Goal: Task Accomplishment & Management: Manage account settings

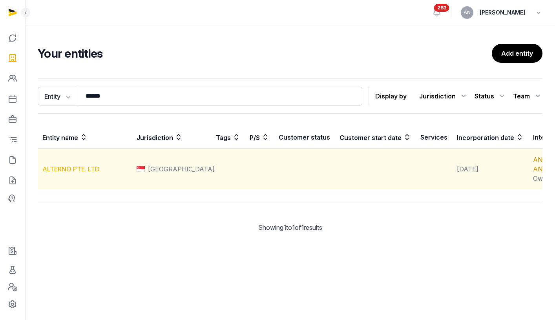
type input "******"
click at [64, 173] on link "ALTERNO PTE. LTD." at bounding box center [71, 169] width 58 height 8
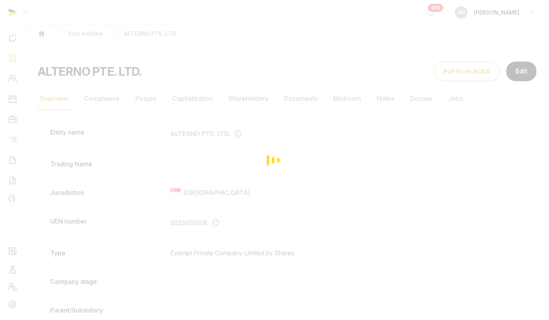
click at [140, 96] on div "Loading" at bounding box center [274, 160] width 549 height 320
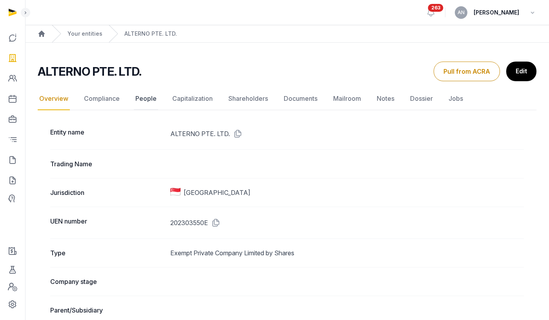
click at [145, 98] on link "People" at bounding box center [146, 98] width 24 height 23
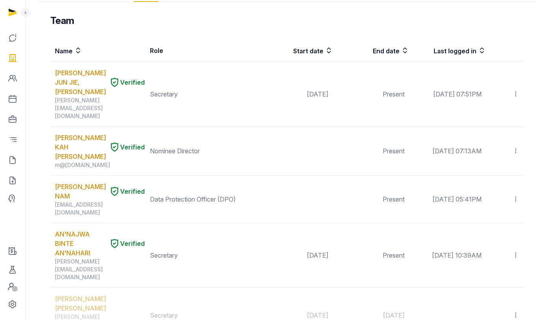
scroll to position [478, 0]
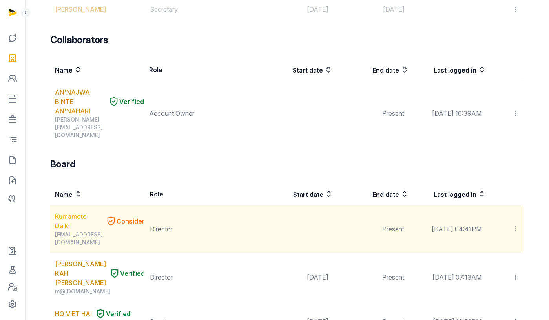
click at [64, 212] on link "Kumamoto Daiki" at bounding box center [78, 221] width 47 height 19
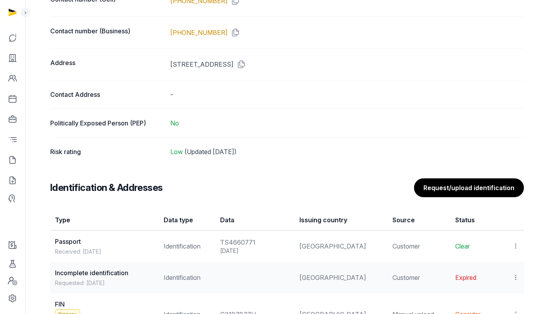
scroll to position [658, 0]
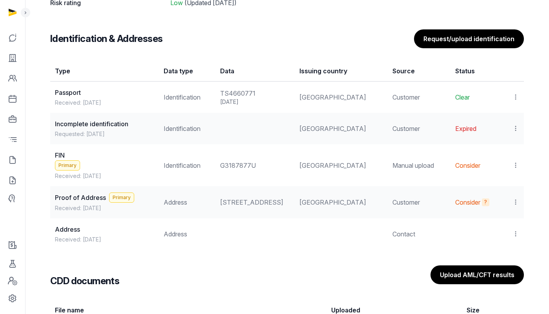
click at [249, 170] on td "G3187877U" at bounding box center [254, 165] width 79 height 42
click at [249, 169] on div "G3187877U" at bounding box center [254, 165] width 69 height 9
copy div "G3187877U"
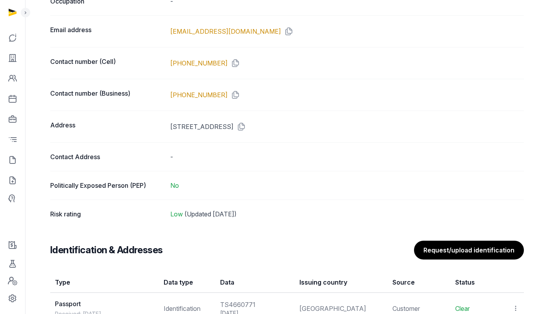
scroll to position [263, 0]
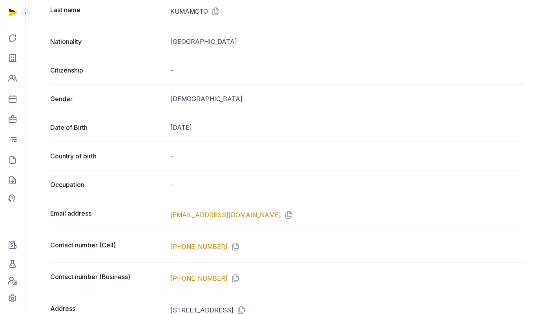
click at [200, 128] on dd "Dec 14, 1995" at bounding box center [346, 127] width 353 height 9
copy dd "Dec 14, 1995"
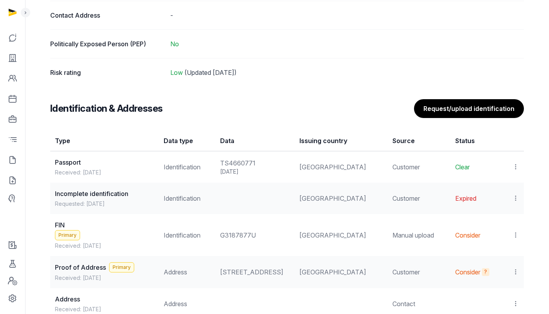
scroll to position [674, 0]
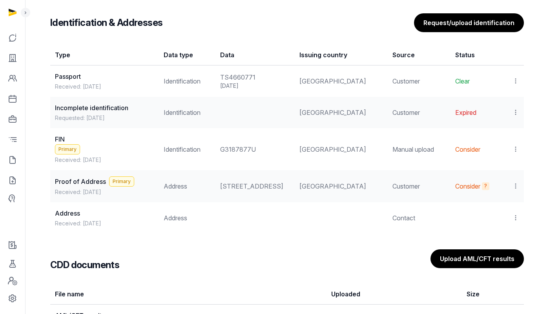
click at [244, 147] on div "G3187877U" at bounding box center [254, 149] width 69 height 9
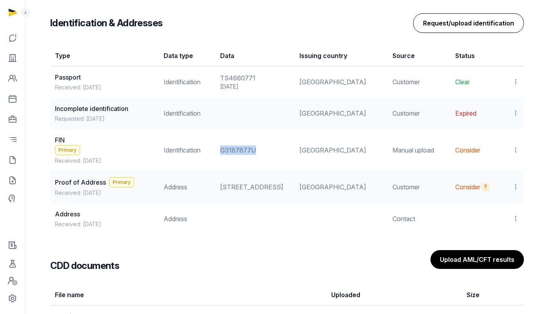
copy div "G3187877U"
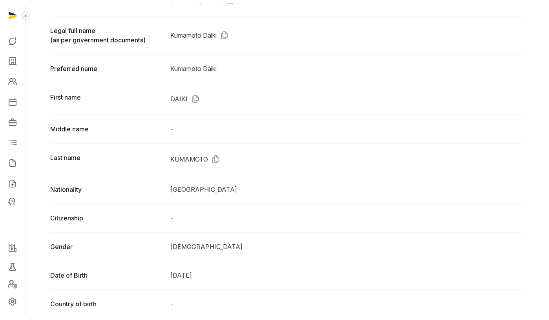
scroll to position [0, 0]
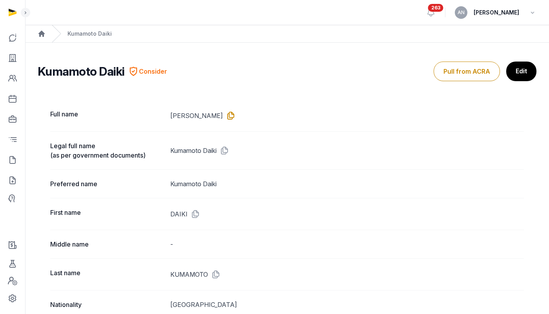
click at [235, 118] on icon at bounding box center [229, 115] width 13 height 13
click at [44, 33] on icon "Breadcrumb" at bounding box center [41, 34] width 6 height 6
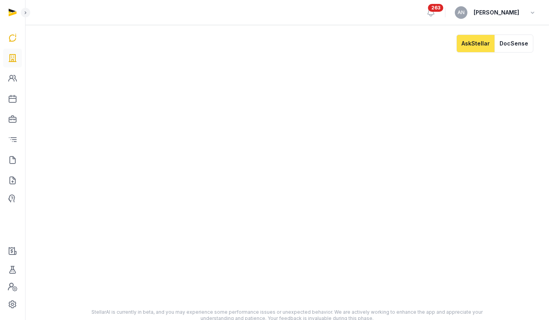
click at [22, 60] on div at bounding box center [12, 160] width 25 height 320
click at [19, 58] on link at bounding box center [12, 58] width 19 height 19
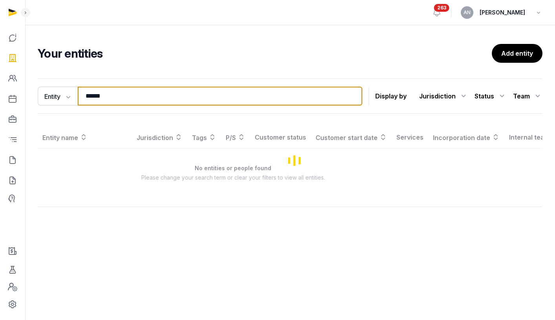
click at [132, 101] on input "******" at bounding box center [220, 96] width 284 height 19
click at [132, 100] on input "******" at bounding box center [220, 96] width 284 height 19
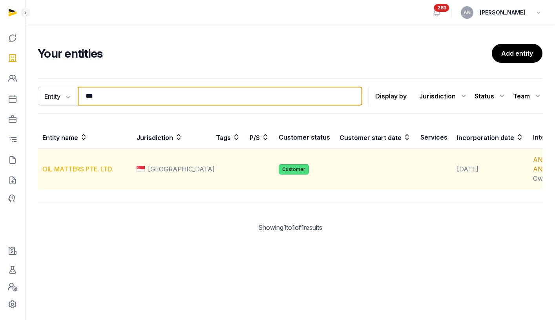
type input "***"
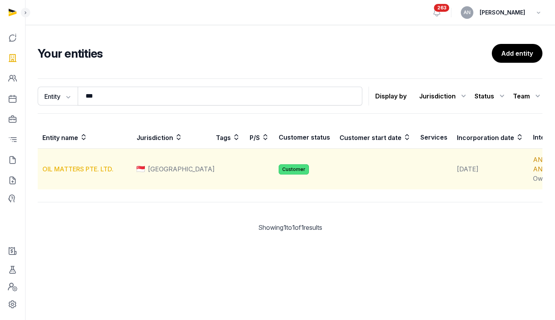
click at [65, 173] on link "OIL MATTERS PTE. LTD." at bounding box center [77, 169] width 71 height 8
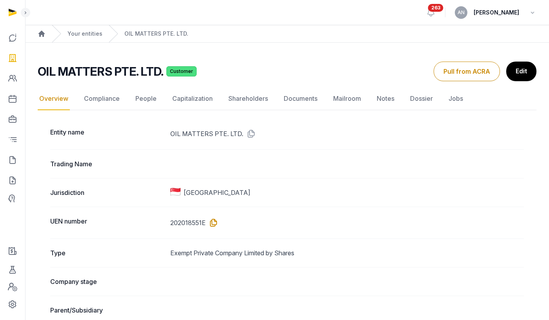
drag, startPoint x: 209, startPoint y: 223, endPoint x: 215, endPoint y: 220, distance: 6.9
click at [209, 223] on icon at bounding box center [212, 223] width 13 height 13
click at [15, 165] on icon at bounding box center [12, 160] width 9 height 13
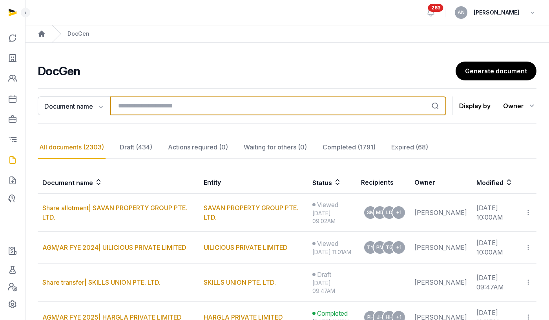
click at [200, 113] on input "search" at bounding box center [278, 105] width 336 height 19
type input "*******"
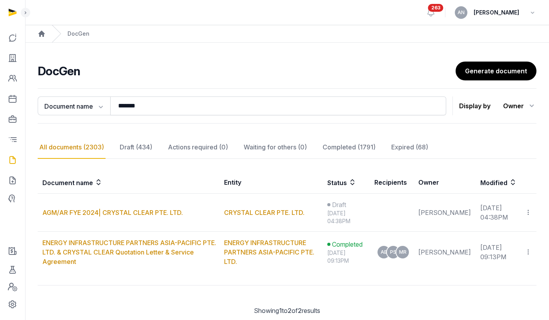
click at [135, 212] on link "AGM/AR FYE 2024| CRYSTAL CLEAR PTE. LTD." at bounding box center [112, 213] width 140 height 8
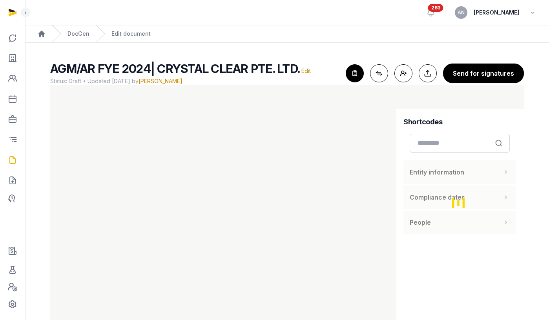
scroll to position [21, 0]
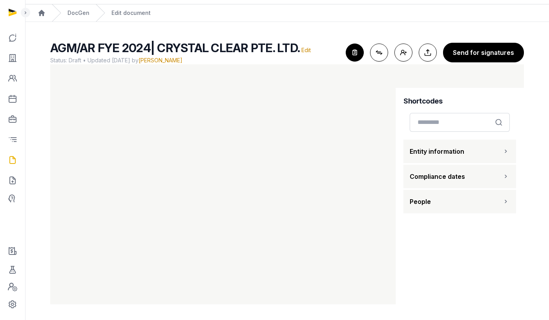
click at [363, 47] on icon "button" at bounding box center [354, 52] width 17 height 17
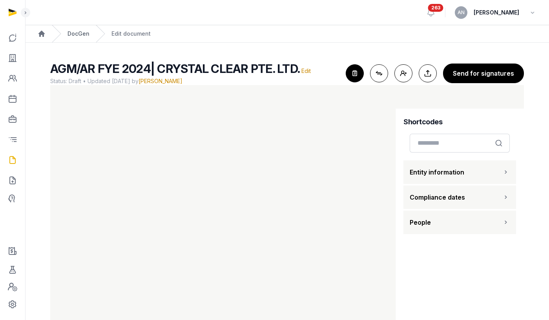
click at [85, 36] on link "DocGen" at bounding box center [78, 34] width 22 height 8
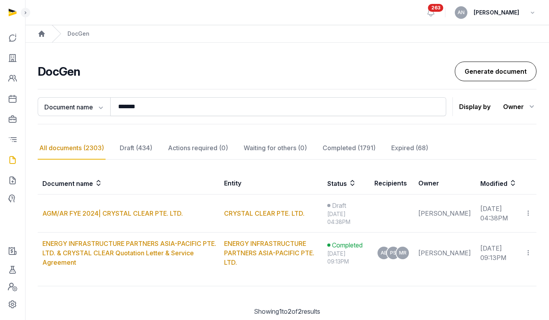
click at [490, 75] on link "Generate document" at bounding box center [496, 72] width 82 height 20
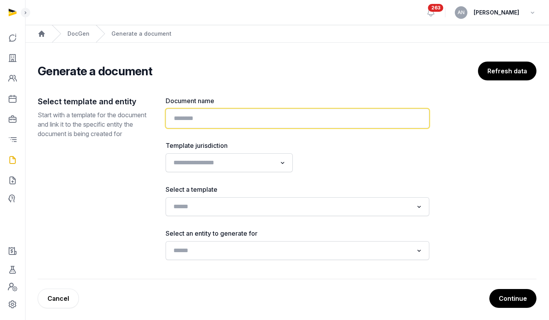
click at [220, 115] on input "text" at bounding box center [298, 119] width 264 height 20
click at [233, 120] on input "**********" at bounding box center [298, 119] width 264 height 20
click at [285, 119] on input "**********" at bounding box center [298, 119] width 264 height 20
click at [257, 117] on input "**********" at bounding box center [298, 119] width 264 height 20
drag, startPoint x: 254, startPoint y: 118, endPoint x: 330, endPoint y: 119, distance: 76.5
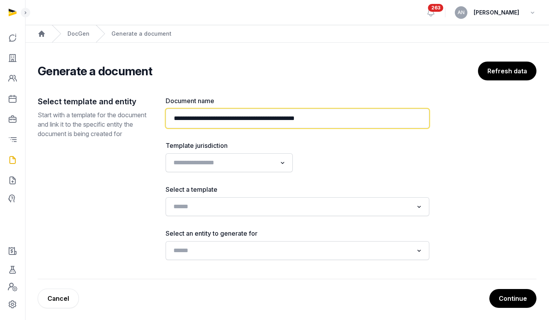
click at [330, 119] on input "**********" at bounding box center [298, 119] width 264 height 20
drag, startPoint x: 373, startPoint y: 120, endPoint x: 253, endPoint y: 121, distance: 119.6
click at [253, 121] on input "**********" at bounding box center [298, 119] width 264 height 20
paste input "text"
type input "**********"
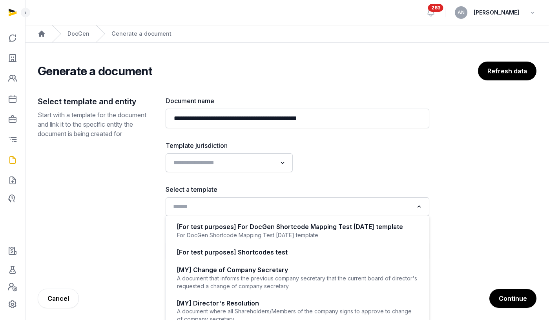
click at [262, 201] on input "Search for option" at bounding box center [291, 206] width 243 height 11
click at [240, 176] on div "**********" at bounding box center [298, 178] width 264 height 164
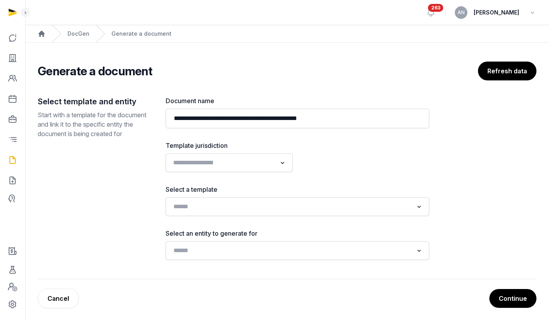
click at [240, 162] on input "Search for option" at bounding box center [223, 162] width 106 height 11
click at [240, 179] on li "[GEOGRAPHIC_DATA]" at bounding box center [229, 179] width 126 height 11
type input "***"
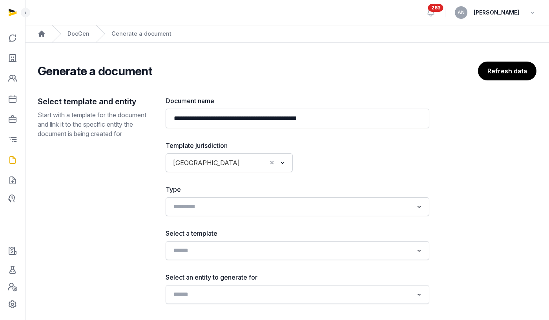
click at [220, 219] on div "**********" at bounding box center [298, 200] width 264 height 208
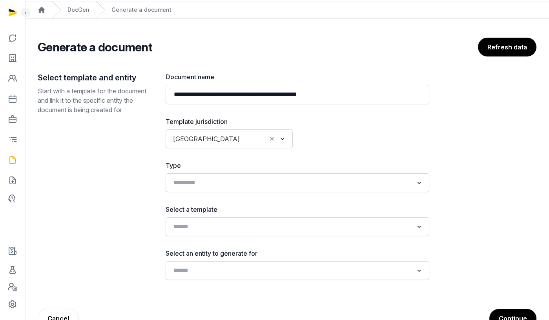
scroll to position [48, 0]
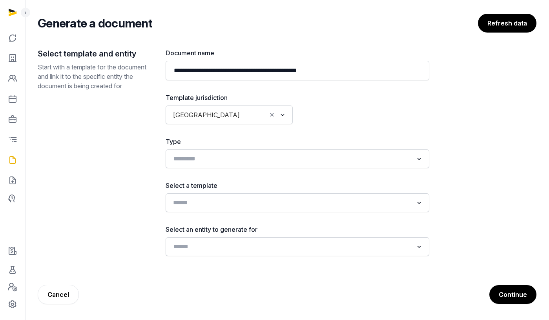
click at [200, 206] on input "Search for option" at bounding box center [291, 202] width 243 height 11
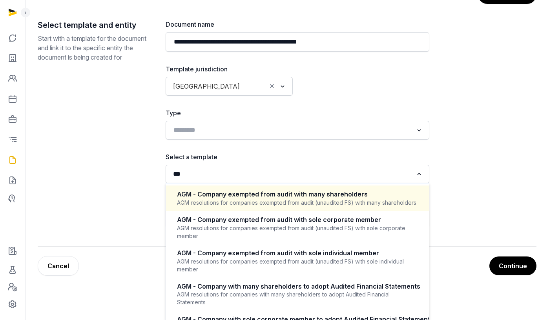
scroll to position [77, 0]
type input "***"
click at [283, 203] on div "AGM resolutions for companies exempted from audit (unaudited FS) with many shar…" at bounding box center [297, 202] width 241 height 8
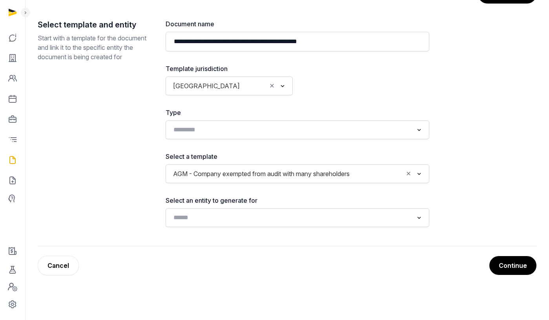
scroll to position [48, 0]
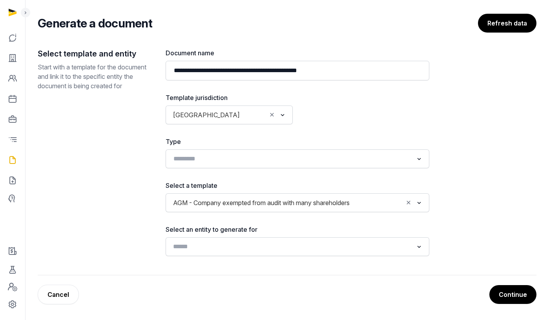
click at [263, 240] on div "Search for option" at bounding box center [291, 246] width 244 height 13
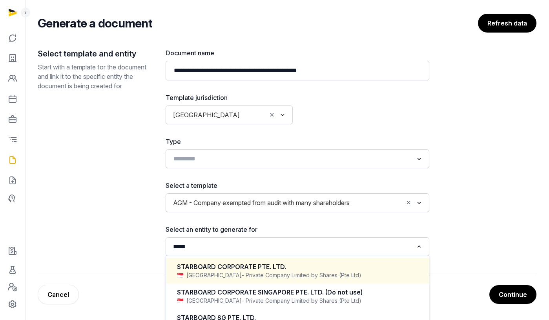
scroll to position [49, 0]
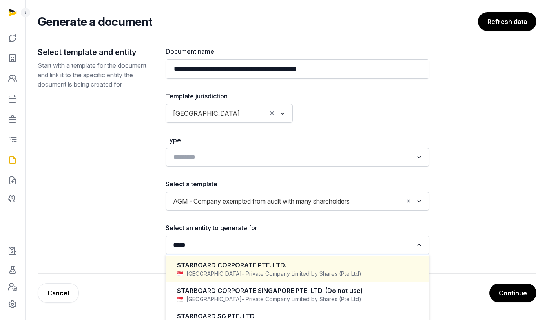
click at [296, 269] on div "STARBOARD CORPORATE PTE. LTD." at bounding box center [297, 265] width 241 height 9
type input "*****"
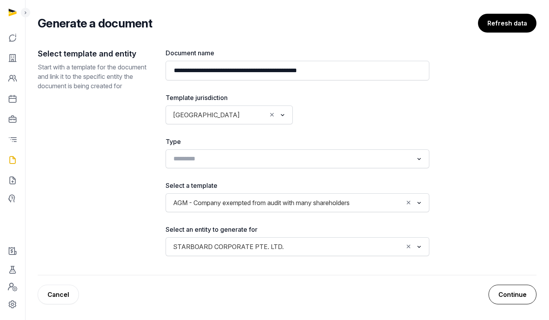
scroll to position [48, 0]
click at [512, 289] on button "Continue" at bounding box center [512, 294] width 47 height 19
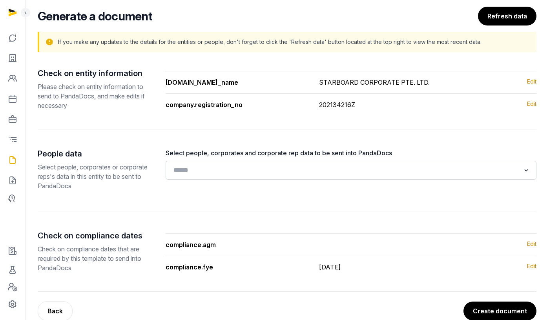
scroll to position [71, 0]
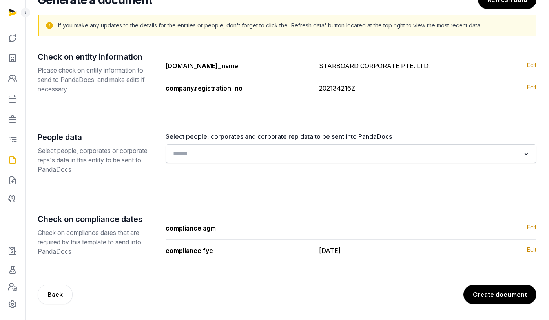
click at [232, 159] on input "Search for option" at bounding box center [345, 153] width 350 height 11
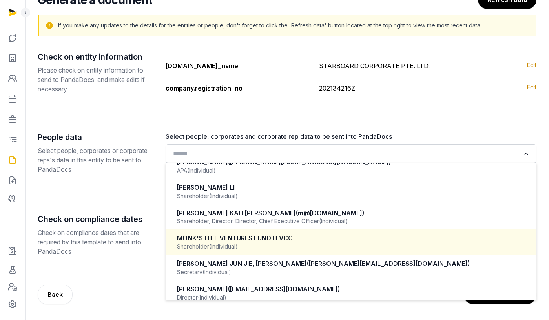
scroll to position [186, 0]
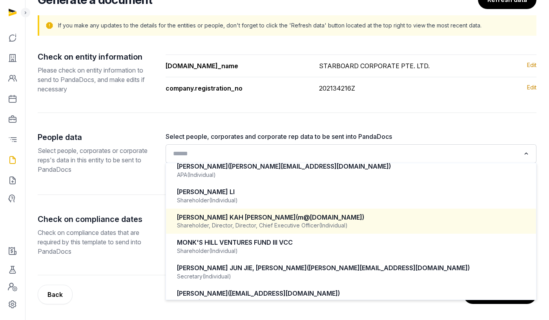
click at [290, 222] on div "Shareholder, Director, Director, Chief Executive Officer (Individual)" at bounding box center [351, 226] width 348 height 8
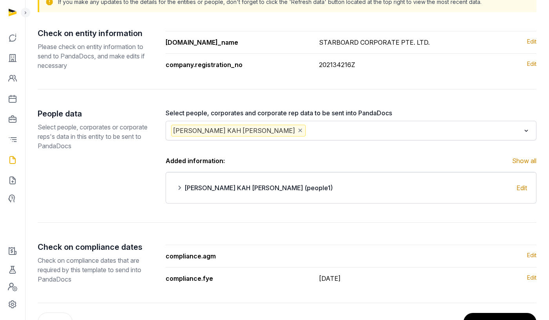
scroll to position [123, 0]
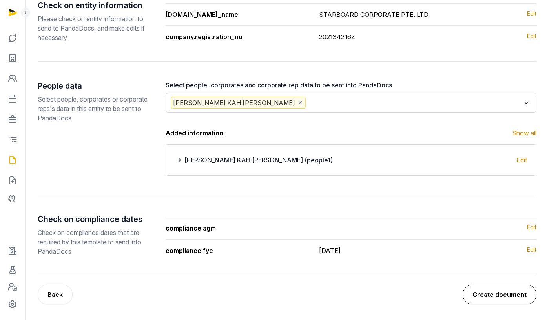
click at [497, 295] on button "Create document" at bounding box center [499, 295] width 74 height 20
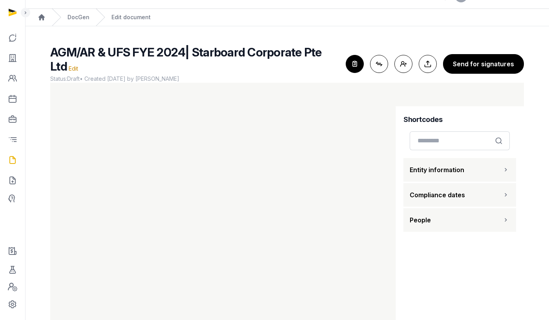
scroll to position [25, 0]
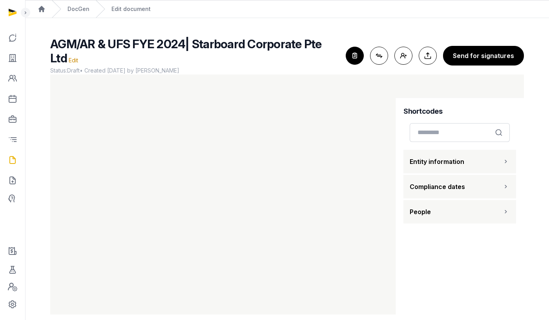
click at [362, 52] on icon "button" at bounding box center [354, 55] width 17 height 17
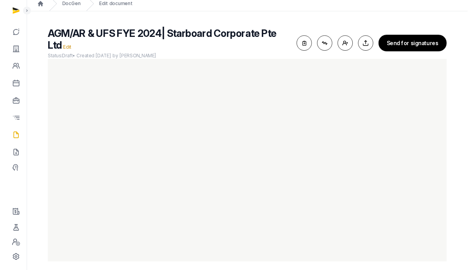
scroll to position [30, 0]
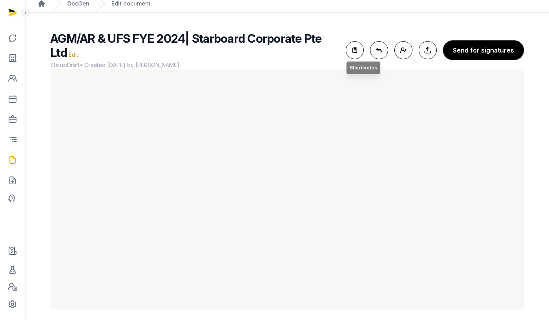
drag, startPoint x: 359, startPoint y: 45, endPoint x: 370, endPoint y: 66, distance: 24.0
click at [359, 45] on icon "button" at bounding box center [354, 50] width 17 height 17
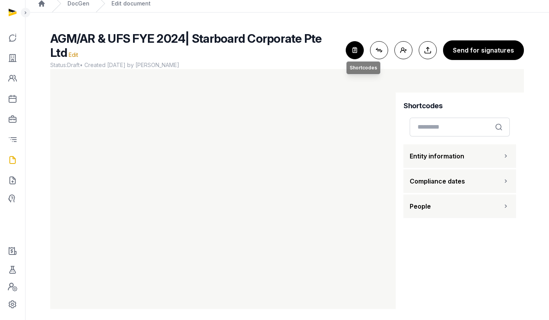
click at [355, 49] on icon "button" at bounding box center [354, 50] width 17 height 17
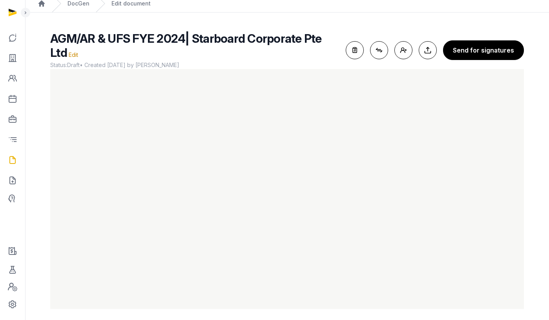
click at [22, 234] on div at bounding box center [12, 160] width 25 height 320
click at [528, 214] on div "AGM/AR & UFS FYE 2024| Starboard Corporate Pte Ltd Edit Status: Draft • Created…" at bounding box center [287, 170] width 499 height 278
click at [184, 37] on span "AGM/AR & UFS FYE 2024| Starboard Corporate Pte Ltd" at bounding box center [185, 45] width 271 height 28
click at [185, 38] on span "AGM/AR & UFS FYE 2024| Starboard Corporate Pte Ltd" at bounding box center [185, 45] width 271 height 28
click at [69, 51] on span "Edit" at bounding box center [73, 54] width 9 height 7
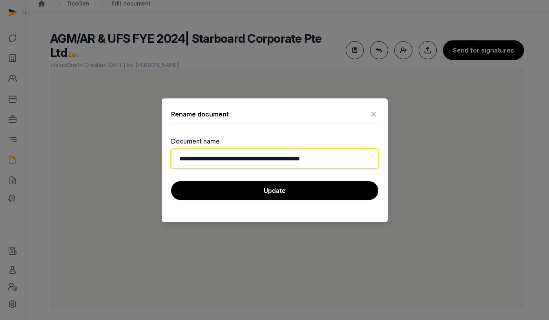
click at [253, 159] on input "**********" at bounding box center [274, 159] width 207 height 20
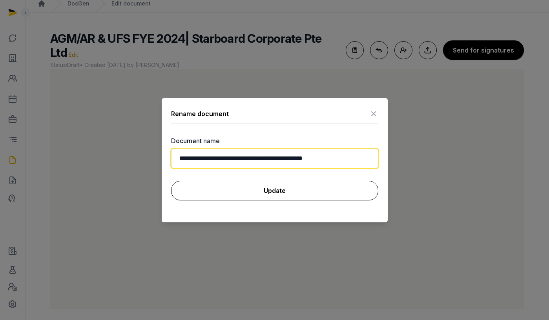
type input "**********"
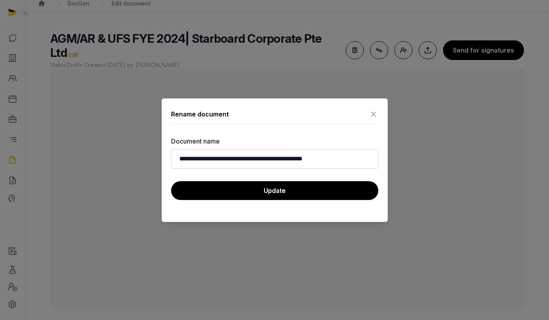
click at [288, 185] on button "Update" at bounding box center [274, 190] width 207 height 19
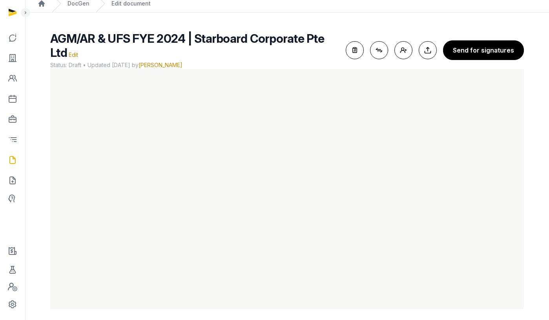
scroll to position [0, 0]
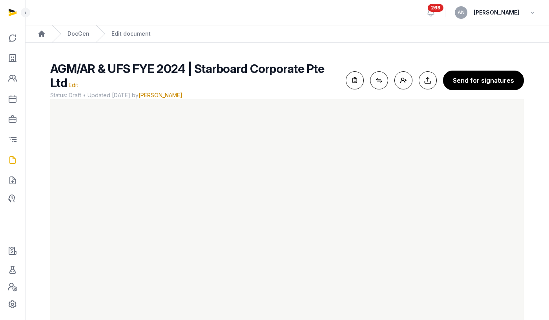
click at [536, 150] on div "AGM/AR & UFS FYE 2024 | Starboard Corporate Pte Ltd Edit Status: Draft • Update…" at bounding box center [287, 201] width 499 height 278
click at [165, 66] on span "AGM/AR & UFS FYE 2024 | Starboard Corporate Pte Ltd" at bounding box center [187, 76] width 274 height 28
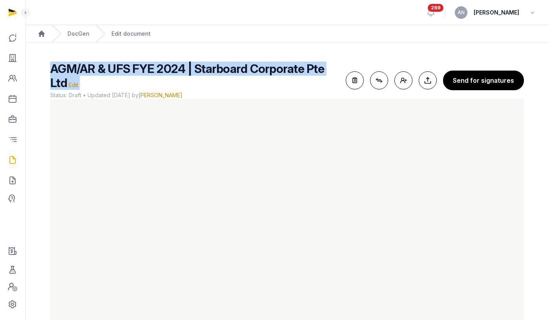
click at [165, 66] on span "AGM/AR & UFS FYE 2024 | Starboard Corporate Pte Ltd" at bounding box center [187, 76] width 274 height 28
copy h2 "AGM/AR & UFS FYE 2024 | Starboard Corporate Pte Ltd Edit"
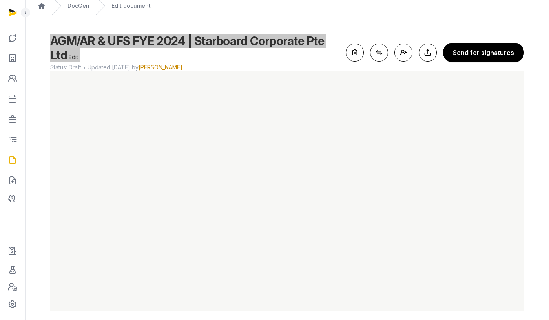
scroll to position [30, 0]
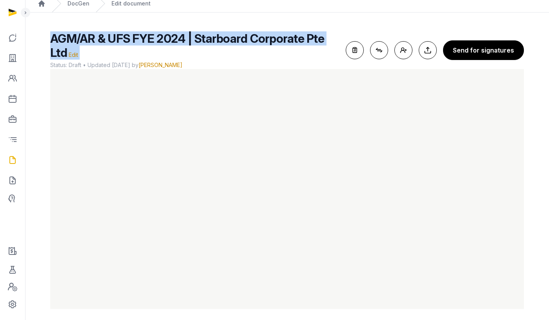
click at [93, 20] on main "AGM/AR & UFS FYE 2024 | Starboard Corporate Pte Ltd Edit Status: Draft • Update…" at bounding box center [287, 169] width 524 height 312
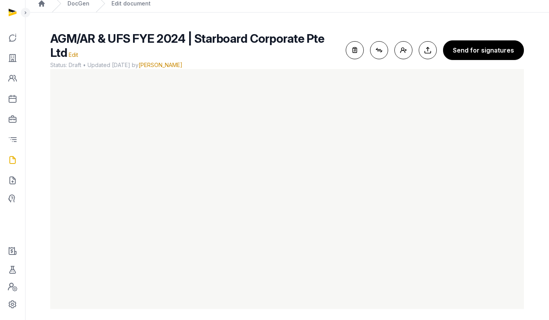
click at [84, 8] on div "DocGen" at bounding box center [71, 3] width 38 height 17
click at [85, 4] on link "DocGen" at bounding box center [78, 4] width 22 height 8
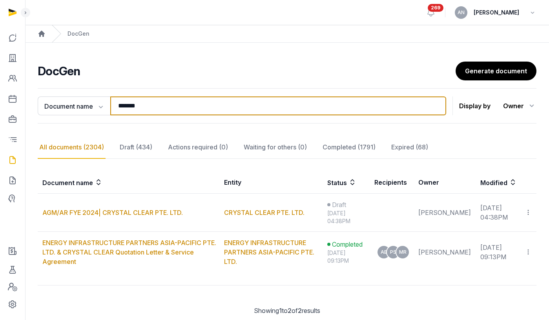
click at [187, 103] on input "*******" at bounding box center [278, 105] width 336 height 19
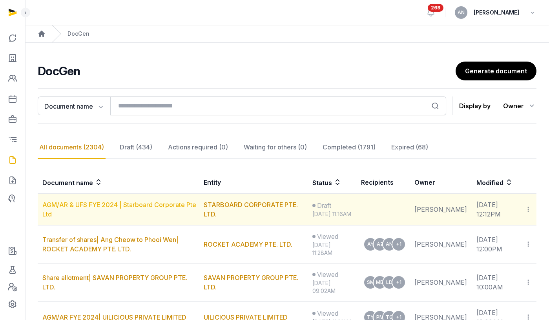
click at [127, 210] on link "AGM/AR & UFS FYE 2024 | Starboard Corporate Pte Ltd" at bounding box center [119, 209] width 154 height 17
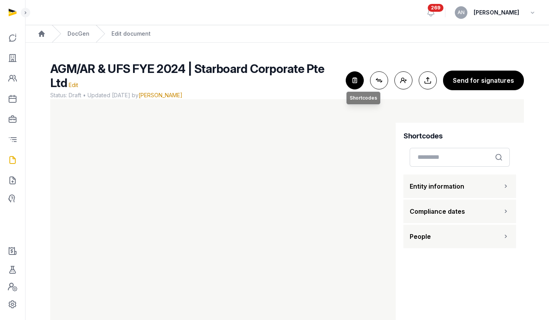
click at [359, 83] on icon "button" at bounding box center [354, 80] width 17 height 17
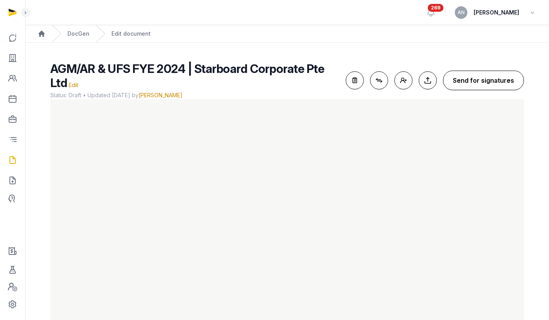
click at [496, 71] on button "Send for signatures" at bounding box center [483, 81] width 81 height 20
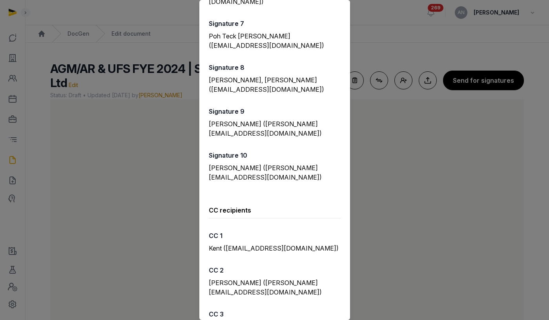
scroll to position [340, 0]
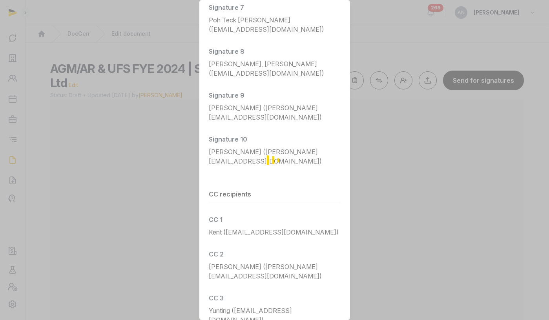
click at [8, 159] on div "Loading" at bounding box center [274, 160] width 549 height 320
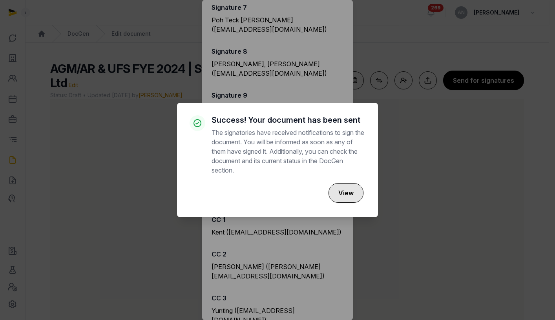
click at [335, 186] on button "View" at bounding box center [345, 193] width 35 height 20
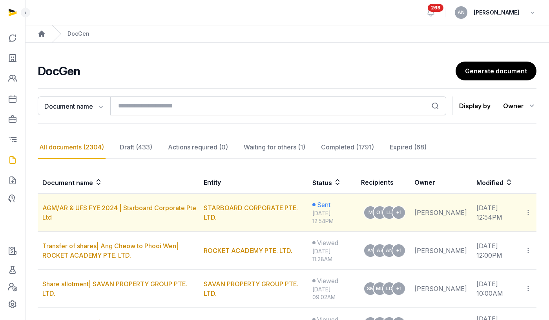
click at [531, 213] on icon at bounding box center [527, 212] width 7 height 8
click at [504, 235] on div "Copy links" at bounding box center [495, 233] width 55 height 9
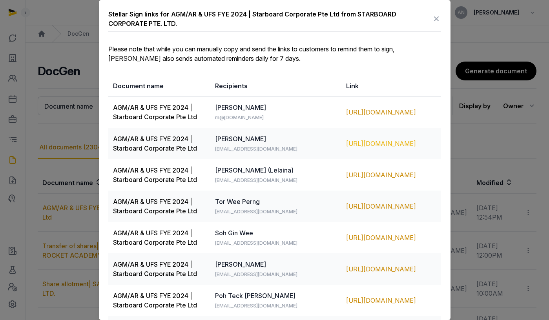
click at [346, 145] on div "[URL][DOMAIN_NAME]" at bounding box center [391, 143] width 90 height 9
click at [93, 59] on div at bounding box center [274, 160] width 549 height 320
drag, startPoint x: 15, startPoint y: 49, endPoint x: 16, endPoint y: 55, distance: 6.1
click at [15, 49] on div at bounding box center [274, 160] width 549 height 320
click at [431, 18] on icon at bounding box center [435, 19] width 9 height 13
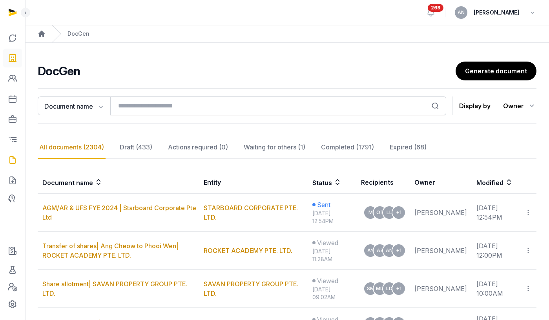
click at [21, 54] on link at bounding box center [12, 58] width 19 height 19
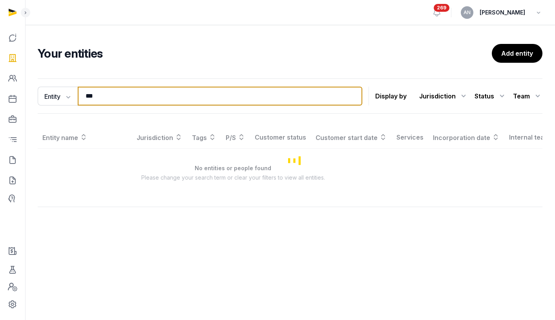
click at [120, 100] on input "***" at bounding box center [220, 96] width 284 height 19
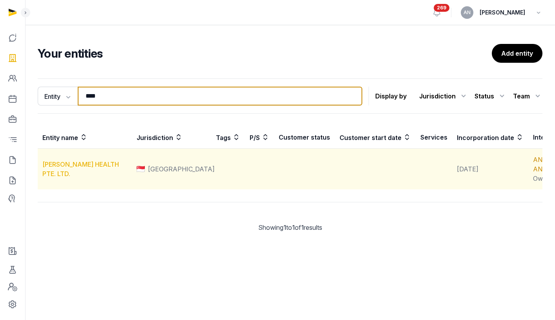
type input "****"
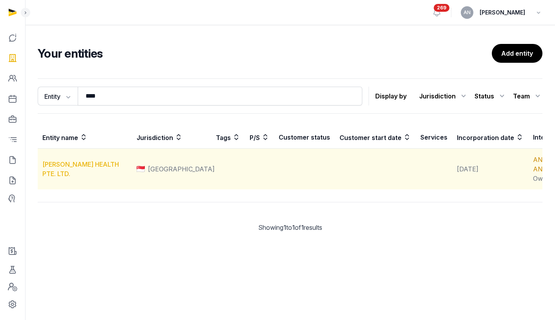
click at [73, 178] on link "[PERSON_NAME] HEALTH PTE. LTD." at bounding box center [80, 168] width 76 height 17
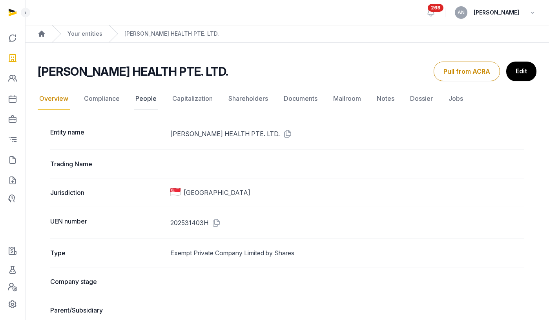
click at [139, 101] on link "People" at bounding box center [146, 98] width 24 height 23
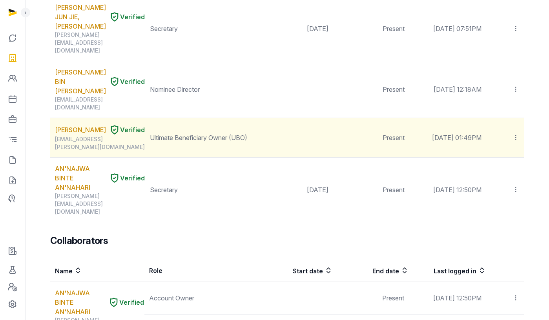
scroll to position [173, 0]
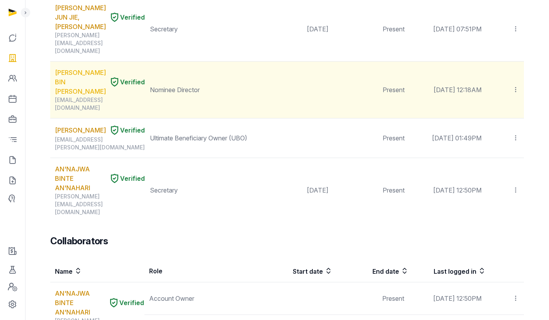
click at [71, 68] on link "[PERSON_NAME] BIN [PERSON_NAME]" at bounding box center [80, 82] width 51 height 28
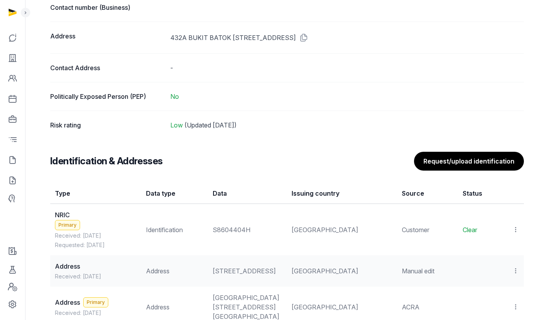
scroll to position [757, 0]
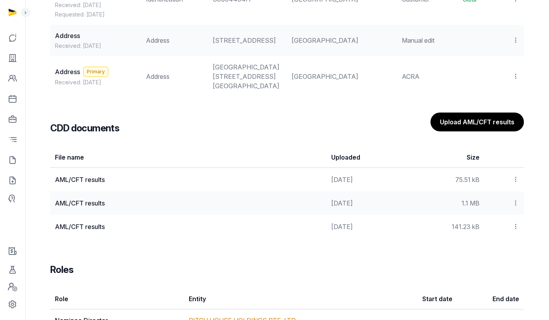
click at [512, 184] on icon at bounding box center [515, 179] width 7 height 8
click at [503, 224] on div "View" at bounding box center [487, 217] width 63 height 16
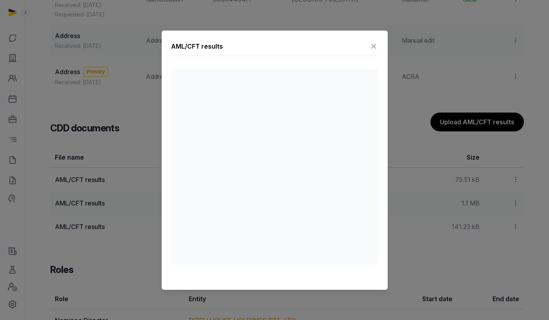
drag, startPoint x: 375, startPoint y: 45, endPoint x: 306, endPoint y: 28, distance: 71.7
click at [376, 45] on icon at bounding box center [373, 46] width 9 height 13
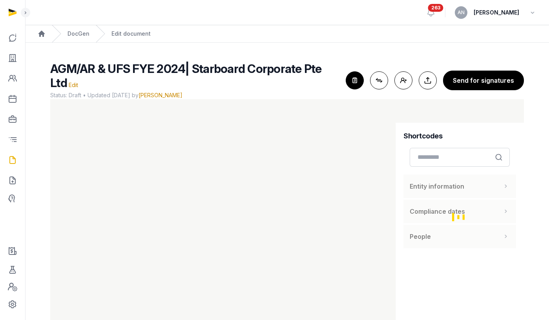
click at [159, 32] on ol "Home DocGen Edit document" at bounding box center [287, 33] width 524 height 17
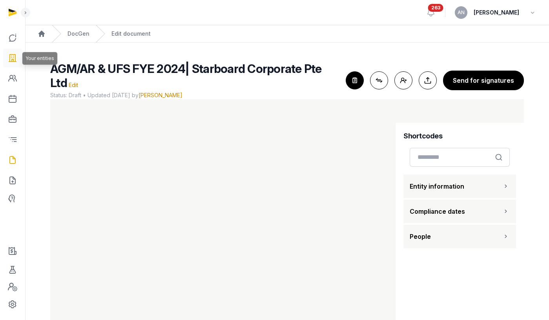
click at [9, 55] on icon at bounding box center [12, 58] width 9 height 13
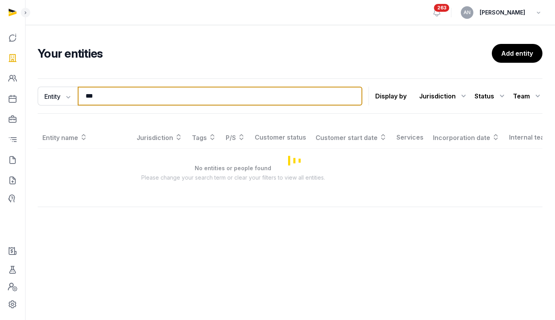
click at [111, 95] on input "***" at bounding box center [220, 96] width 284 height 19
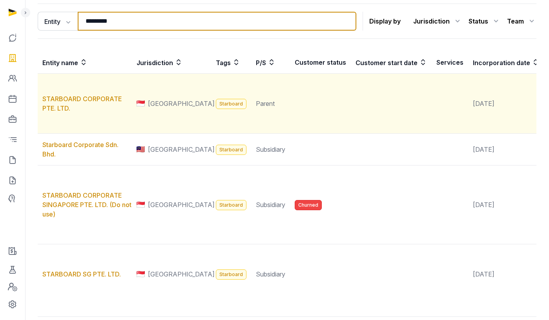
scroll to position [75, 0]
type input "*********"
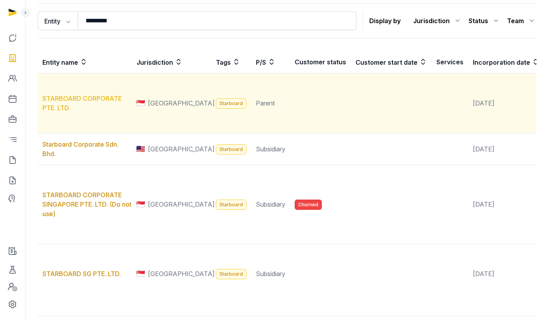
click at [64, 112] on link "STARBOARD CORPORATE PTE. LTD." at bounding box center [81, 103] width 79 height 17
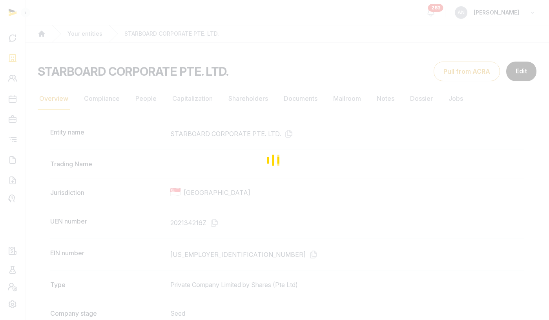
click at [151, 93] on div "Loading" at bounding box center [274, 160] width 549 height 320
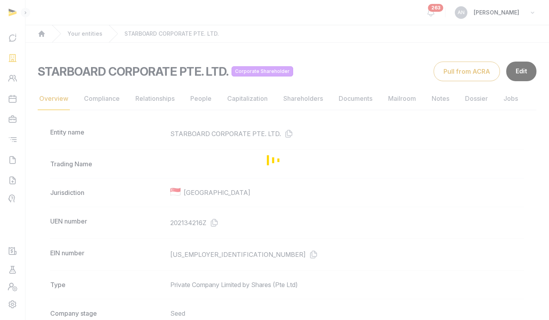
click at [147, 98] on div "Loading" at bounding box center [274, 160] width 549 height 320
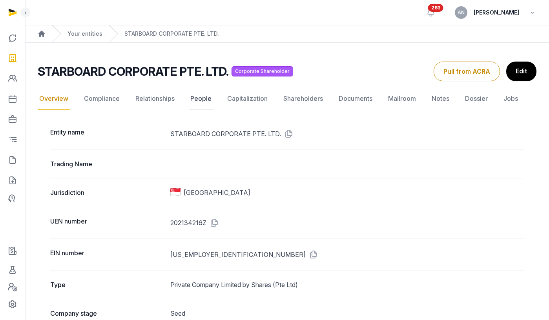
click at [201, 96] on link "People" at bounding box center [201, 98] width 24 height 23
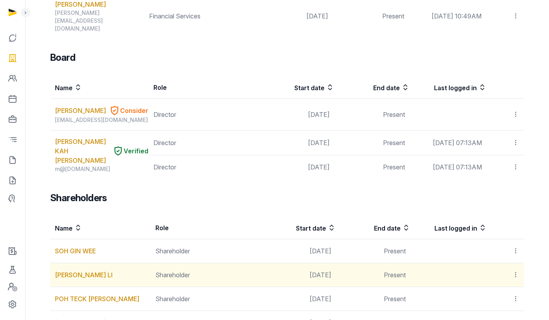
scroll to position [411, 0]
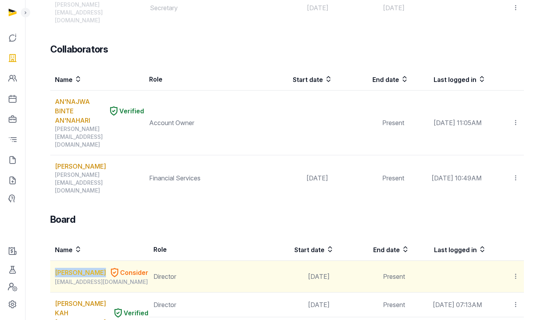
drag, startPoint x: 65, startPoint y: 169, endPoint x: 73, endPoint y: 174, distance: 9.3
click at [71, 261] on td "ONG PENG TSIN Consider peng.sig@monkshill.com" at bounding box center [99, 277] width 98 height 32
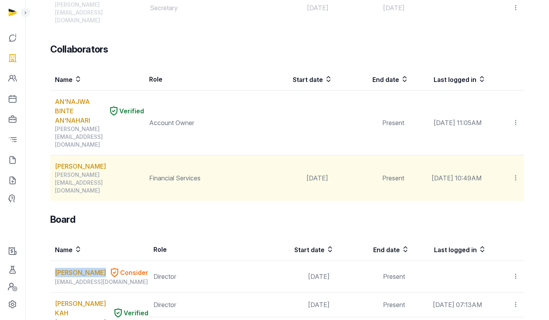
copy link "[PERSON_NAME]"
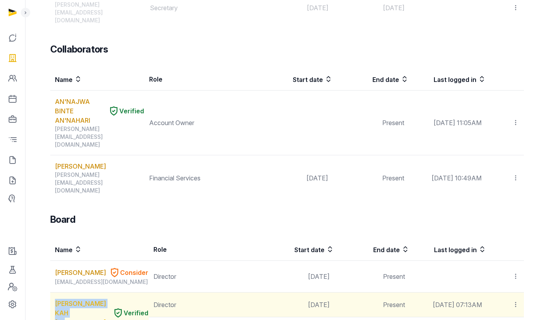
drag, startPoint x: 53, startPoint y: 209, endPoint x: 98, endPoint y: 218, distance: 46.8
click at [98, 293] on td "MELVIN YUAN KAH LEONG Verified m@melvinyuan.com" at bounding box center [99, 317] width 98 height 49
copy link "[PERSON_NAME] KAH [PERSON_NAME]"
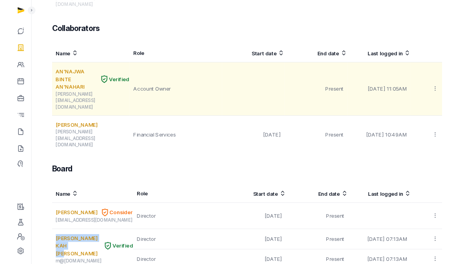
scroll to position [442, 0]
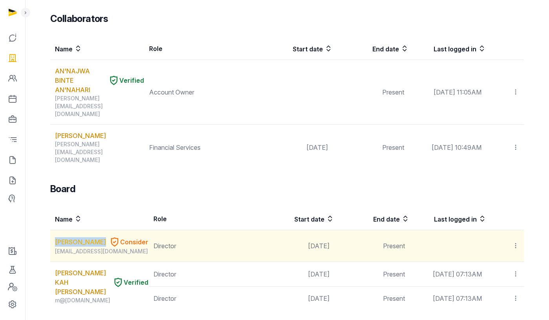
drag, startPoint x: 59, startPoint y: 137, endPoint x: 74, endPoint y: 143, distance: 16.0
click at [74, 230] on td "ONG PENG TSIN Consider peng.sig@monkshill.com" at bounding box center [99, 246] width 98 height 32
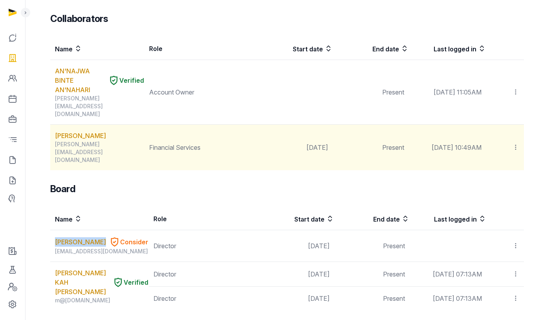
copy link "[PERSON_NAME]"
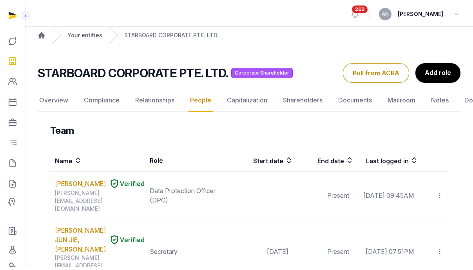
scroll to position [0, 0]
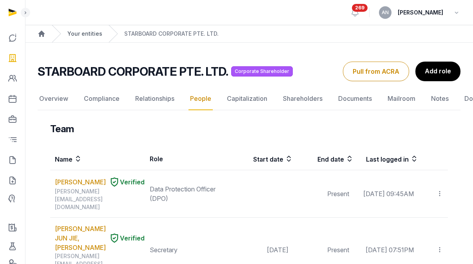
click at [80, 31] on link "Your entities" at bounding box center [84, 34] width 35 height 8
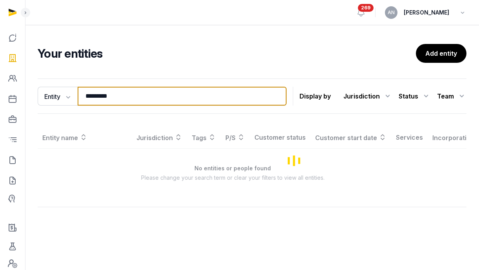
click at [107, 101] on input "*********" at bounding box center [182, 96] width 209 height 19
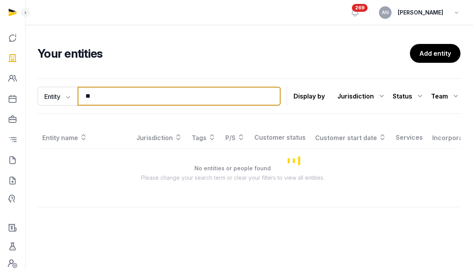
type input "*"
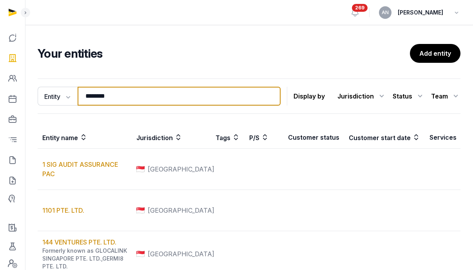
type input "*********"
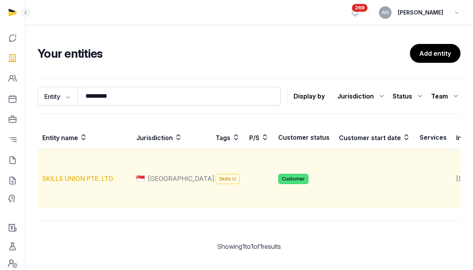
click at [81, 182] on link "SKILLS UNION PTE. LTD." at bounding box center [78, 179] width 72 height 8
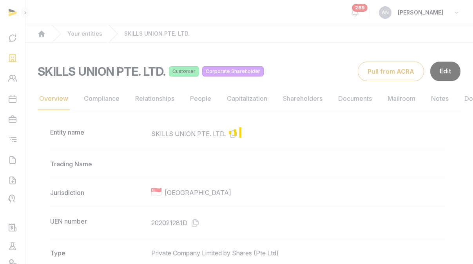
drag, startPoint x: 138, startPoint y: 98, endPoint x: 118, endPoint y: 100, distance: 20.1
click at [138, 98] on div "Loading" at bounding box center [236, 132] width 473 height 264
click at [103, 100] on div "Loading" at bounding box center [236, 132] width 473 height 264
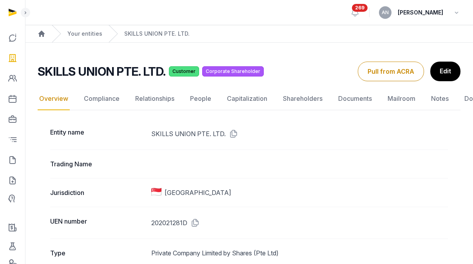
click at [103, 100] on link "Compliance" at bounding box center [101, 98] width 39 height 23
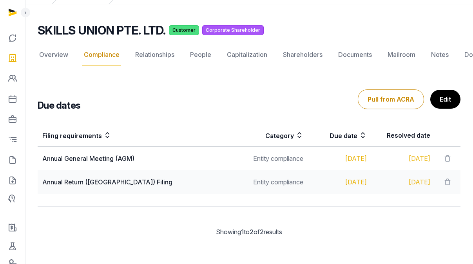
scroll to position [39, 0]
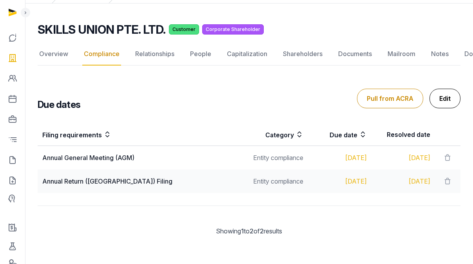
click at [444, 97] on link "Edit" at bounding box center [445, 99] width 31 height 20
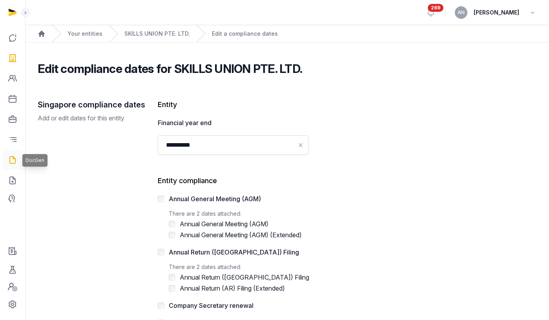
click at [11, 157] on icon at bounding box center [12, 160] width 9 height 13
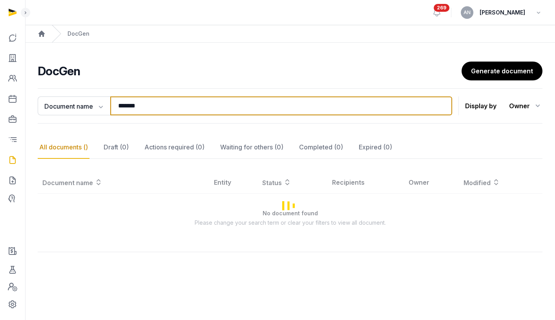
click at [125, 106] on input "*******" at bounding box center [281, 105] width 342 height 19
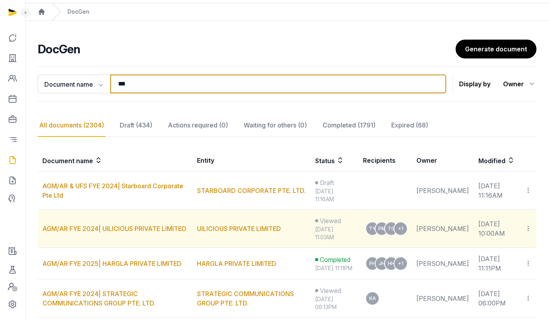
scroll to position [48, 0]
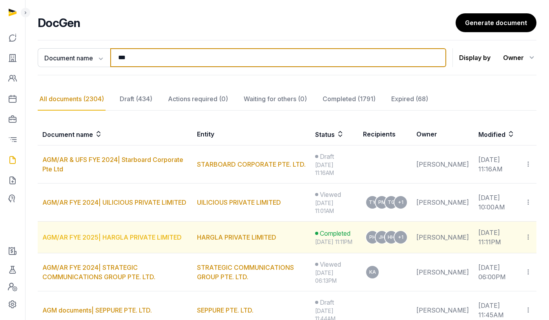
type input "***"
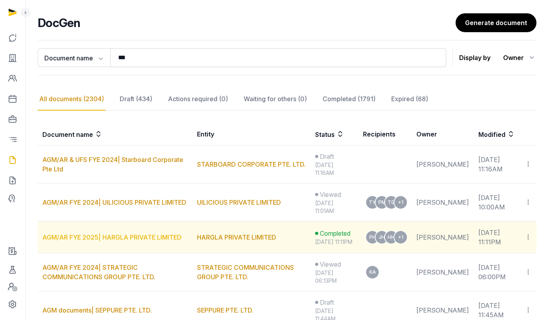
click at [124, 240] on link "AGM/AR FYE 2025| HARGLA PRIVATE LIMITED" at bounding box center [111, 237] width 139 height 8
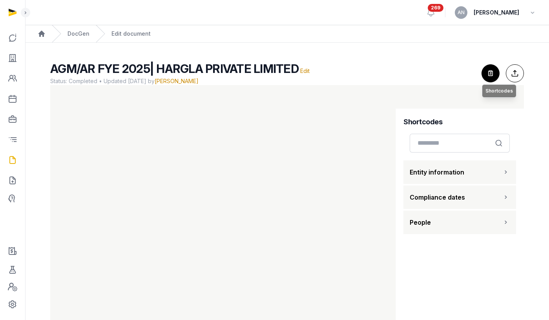
click at [486, 68] on icon "button" at bounding box center [490, 73] width 17 height 17
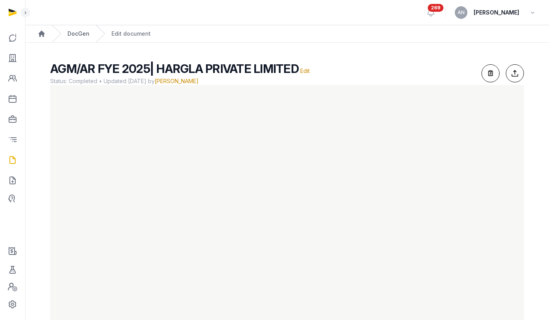
click at [74, 35] on link "DocGen" at bounding box center [78, 34] width 22 height 8
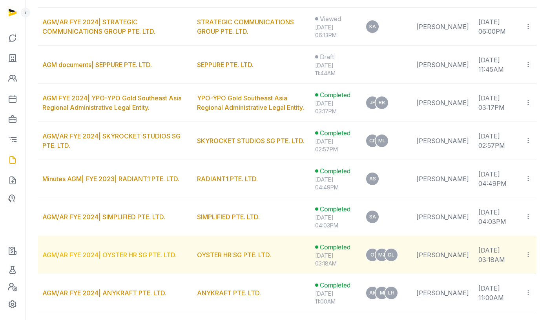
scroll to position [339, 0]
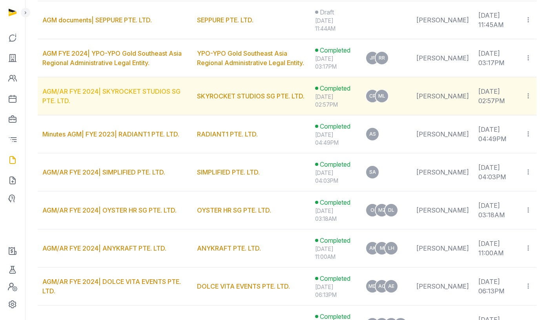
click at [131, 98] on link "AGM/AR FYE 2024| SKYROCKET STUDIOS SG PTE. LTD." at bounding box center [111, 95] width 138 height 17
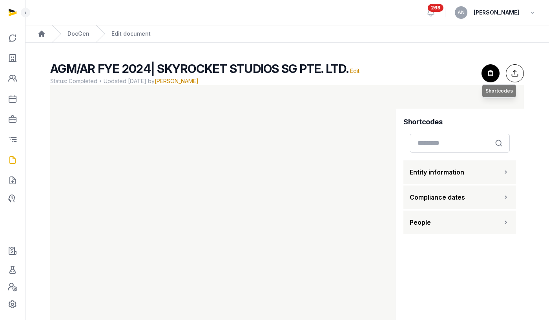
click at [482, 76] on icon "button" at bounding box center [490, 73] width 17 height 17
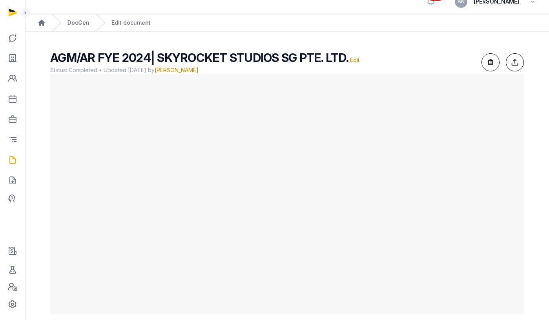
scroll to position [21, 0]
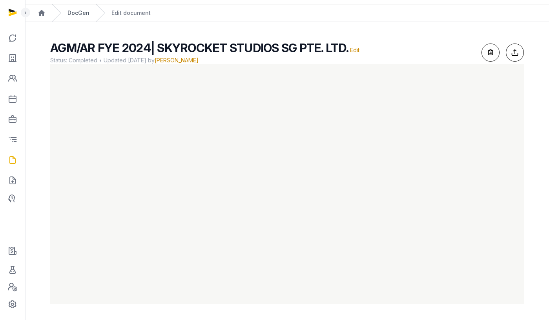
click at [82, 12] on link "DocGen" at bounding box center [78, 13] width 22 height 8
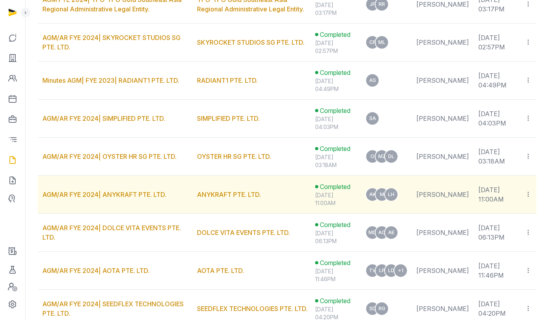
scroll to position [393, 0]
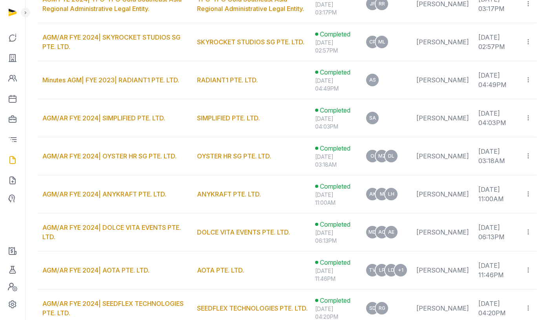
click at [144, 238] on link "AGM/AR FYE 2024| DOLCE VITA EVENTS PTE. LTD." at bounding box center [111, 232] width 138 height 17
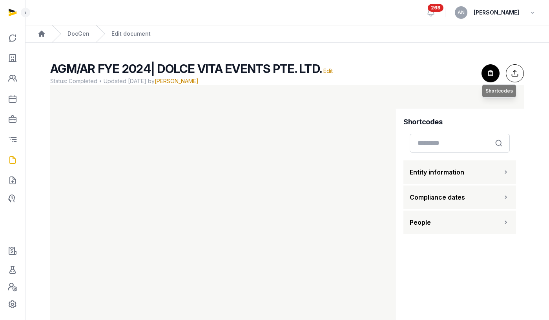
click at [488, 67] on icon "button" at bounding box center [490, 73] width 17 height 17
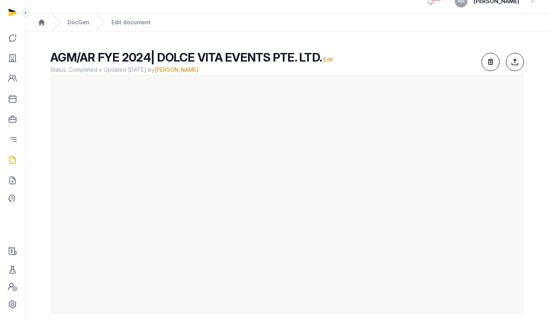
scroll to position [21, 0]
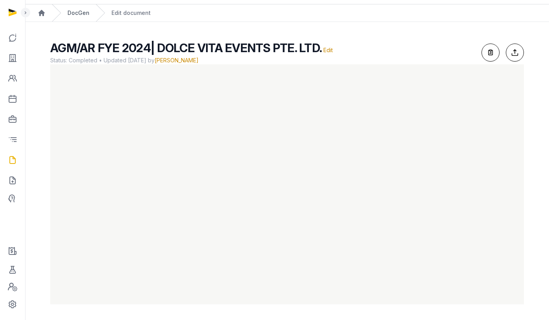
click at [86, 13] on link "DocGen" at bounding box center [78, 13] width 22 height 8
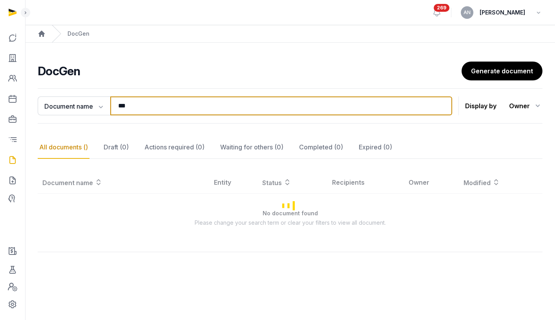
click at [153, 104] on input "***" at bounding box center [281, 105] width 342 height 19
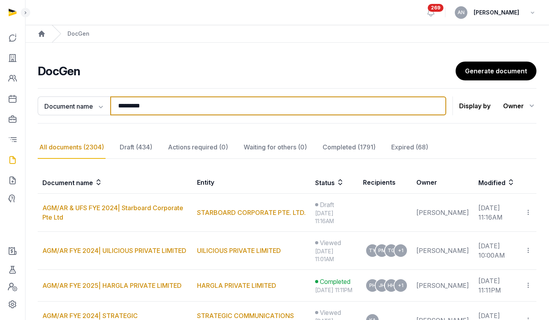
type input "*********"
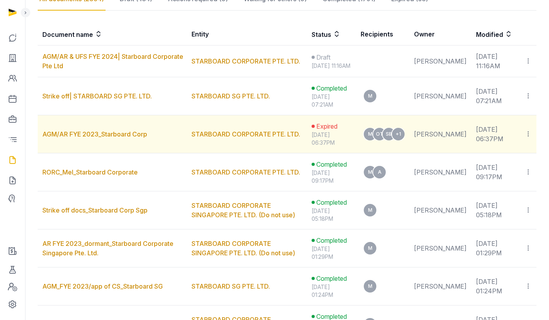
scroll to position [150, 0]
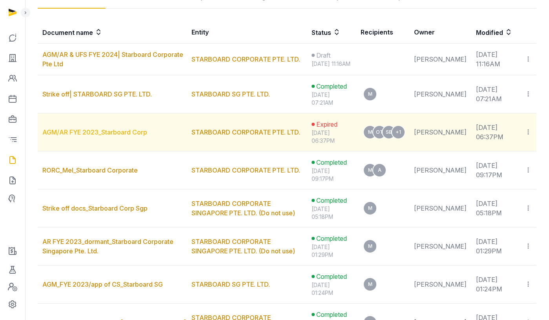
click at [132, 136] on link "AGM/AR FYE 2023_Starboard Corp" at bounding box center [94, 132] width 105 height 8
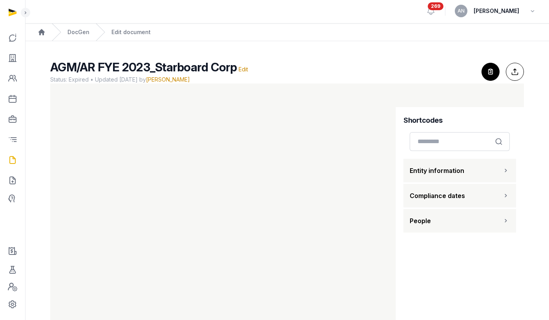
scroll to position [11, 0]
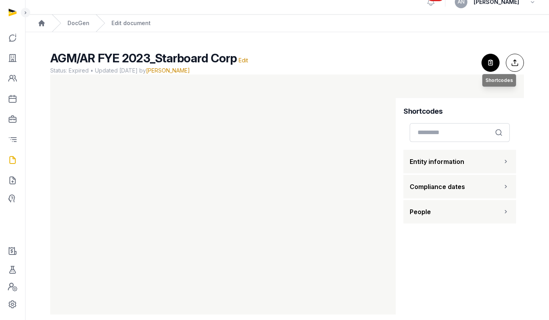
click at [492, 59] on icon "button" at bounding box center [490, 62] width 17 height 17
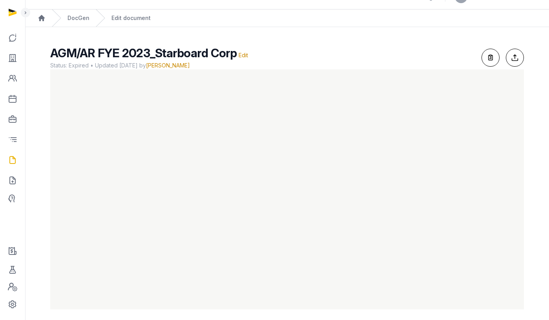
scroll to position [21, 0]
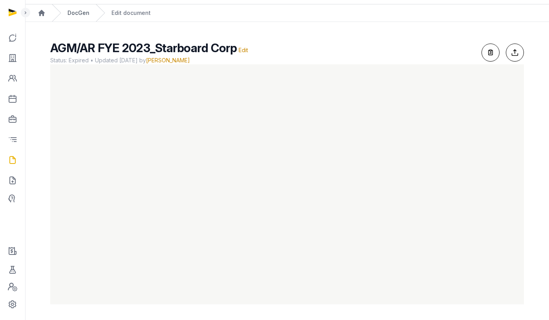
click at [70, 15] on link "DocGen" at bounding box center [78, 13] width 22 height 8
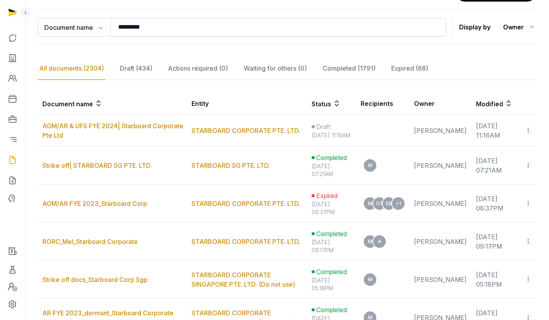
scroll to position [39, 0]
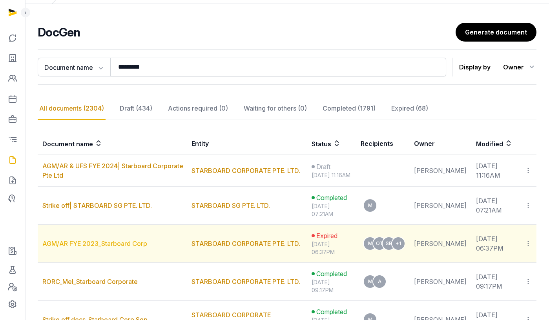
click at [85, 248] on link "AGM/AR FYE 2023_Starboard Corp" at bounding box center [94, 244] width 105 height 8
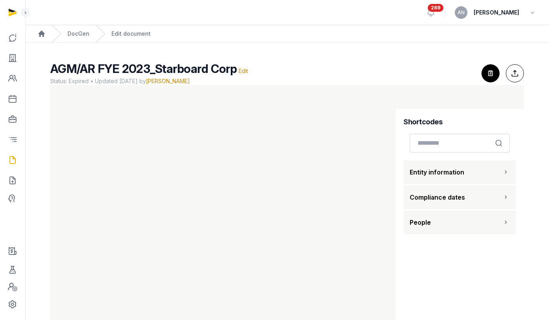
click at [495, 73] on icon "button" at bounding box center [490, 73] width 17 height 17
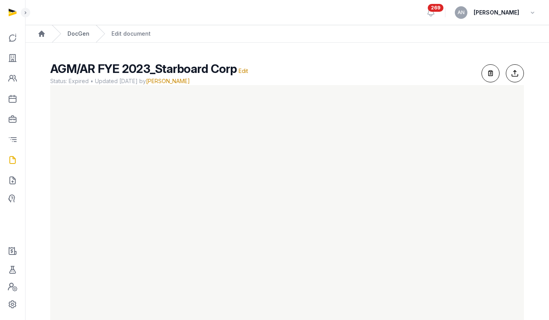
click at [79, 33] on link "DocGen" at bounding box center [78, 34] width 22 height 8
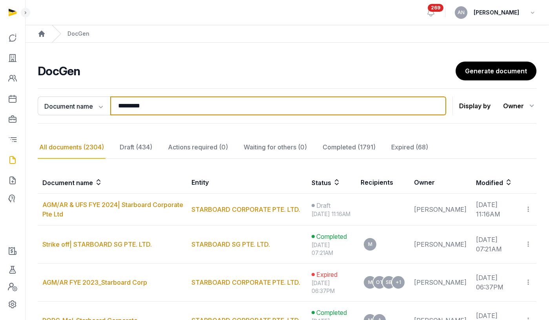
click at [141, 110] on input "*********" at bounding box center [278, 105] width 336 height 19
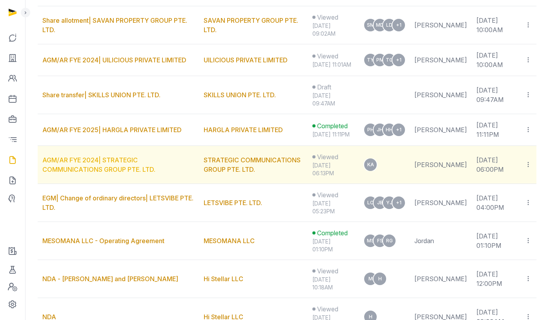
scroll to position [255, 0]
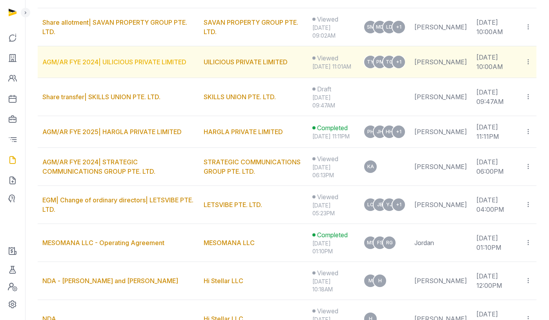
click at [142, 66] on link "AGM/AR FYE 2024| UILICIOUS PRIVATE LIMITED" at bounding box center [114, 62] width 144 height 8
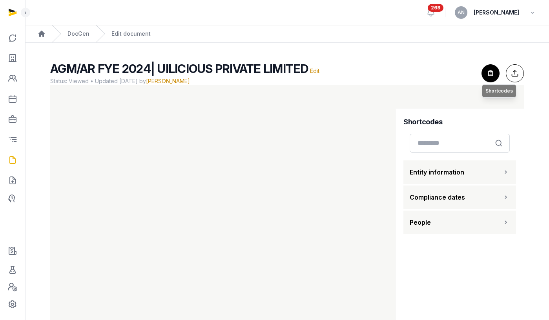
click at [490, 79] on icon "button" at bounding box center [490, 73] width 17 height 17
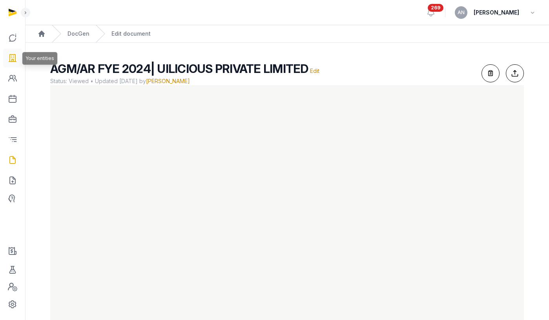
click at [9, 53] on icon at bounding box center [12, 58] width 9 height 13
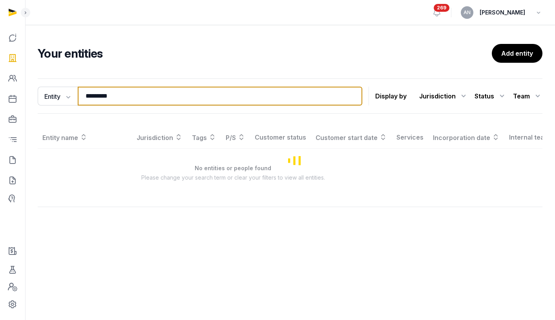
click at [100, 98] on input "*********" at bounding box center [220, 96] width 284 height 19
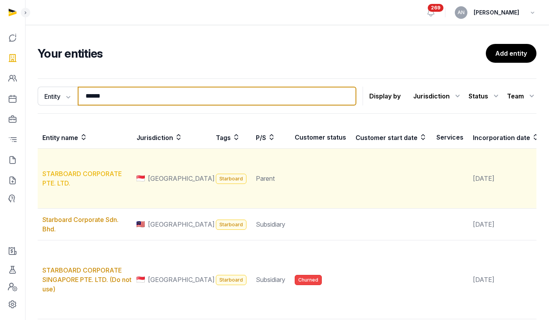
type input "******"
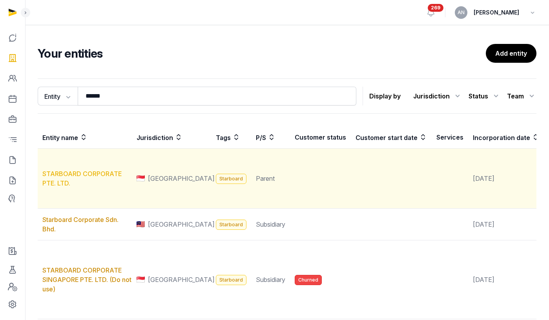
click at [84, 187] on link "STARBOARD CORPORATE PTE. LTD." at bounding box center [81, 178] width 79 height 17
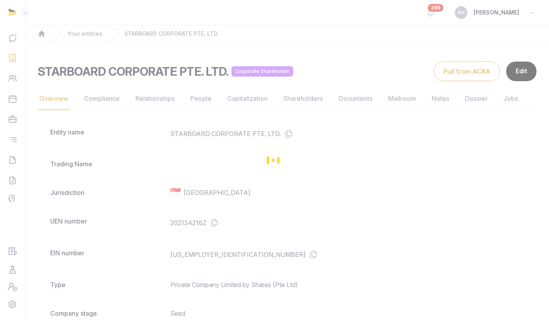
click at [158, 100] on div "Loading" at bounding box center [274, 160] width 549 height 320
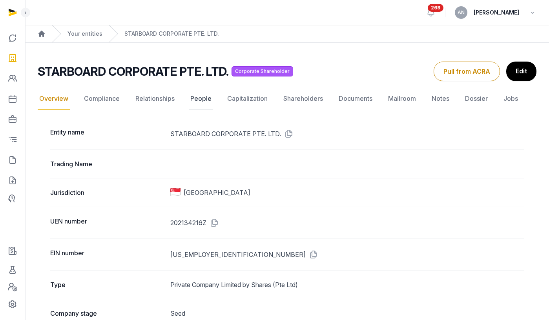
click at [196, 99] on link "People" at bounding box center [201, 98] width 24 height 23
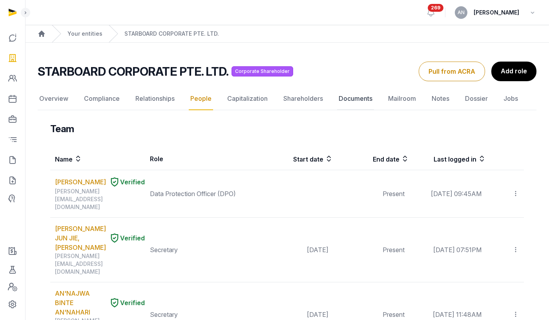
click at [357, 102] on link "Documents" at bounding box center [355, 98] width 37 height 23
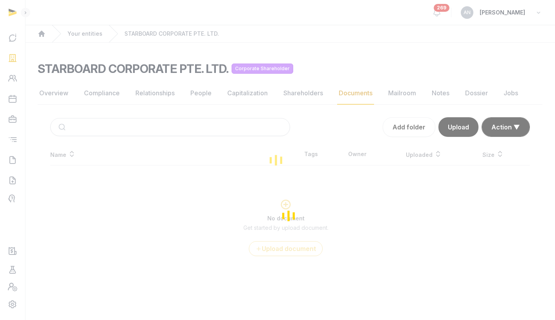
click at [7, 167] on div "Loading" at bounding box center [277, 160] width 555 height 320
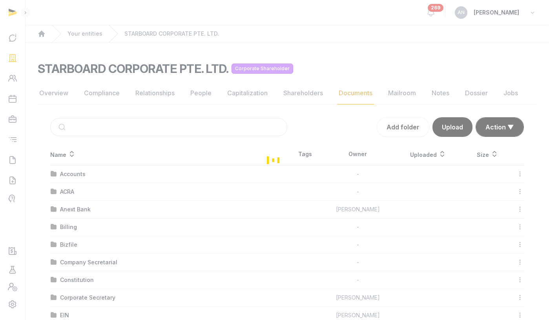
click at [18, 157] on div "Open sidebar 269 AN Anna Nari Home Your entities STARBOARD CORPORATE PTE. LTD. …" at bounding box center [274, 223] width 549 height 446
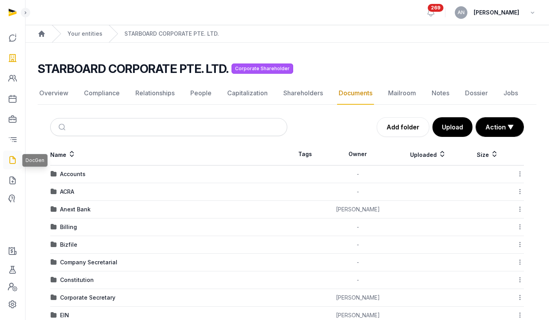
click at [16, 160] on icon at bounding box center [12, 160] width 9 height 13
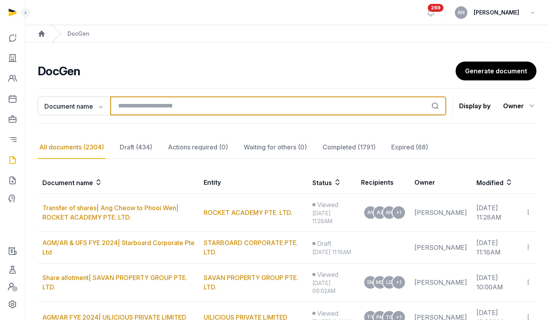
click at [200, 106] on input "search" at bounding box center [278, 105] width 336 height 19
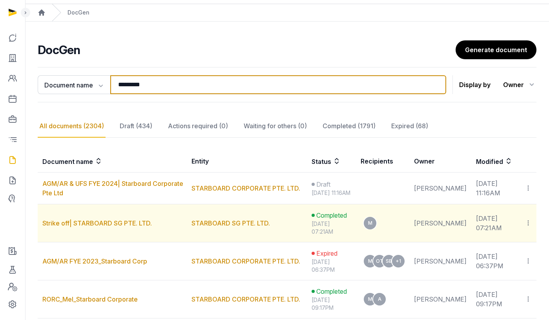
scroll to position [32, 0]
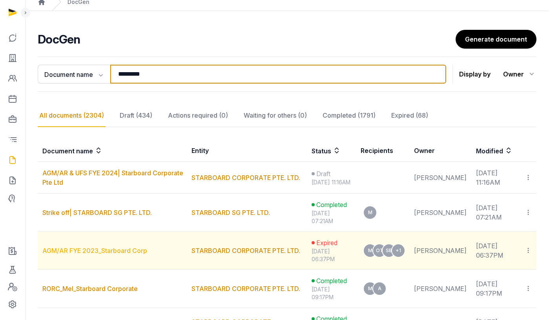
type input "*********"
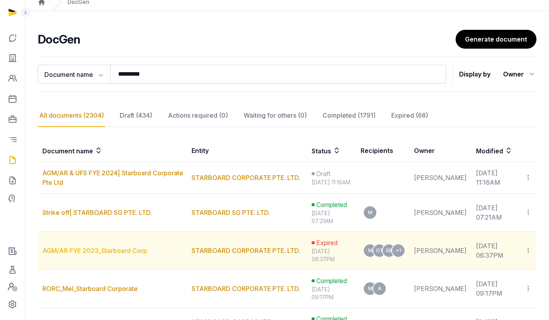
click at [93, 255] on link "AGM/AR FYE 2023_Starboard Corp" at bounding box center [94, 251] width 105 height 8
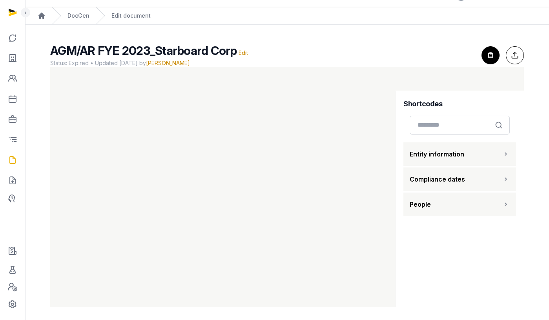
scroll to position [19, 0]
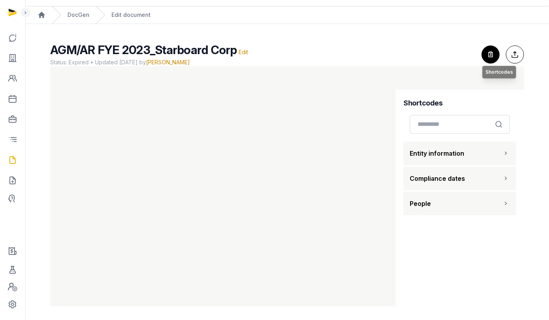
click at [494, 56] on icon "button" at bounding box center [490, 54] width 17 height 17
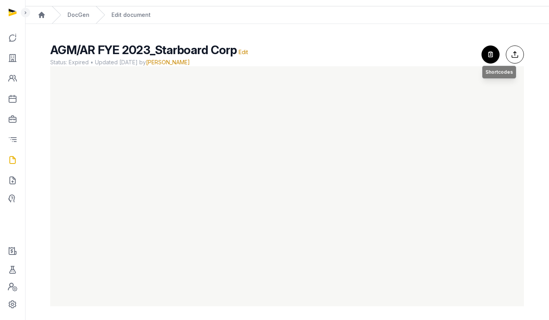
click at [491, 59] on icon "button" at bounding box center [490, 54] width 17 height 17
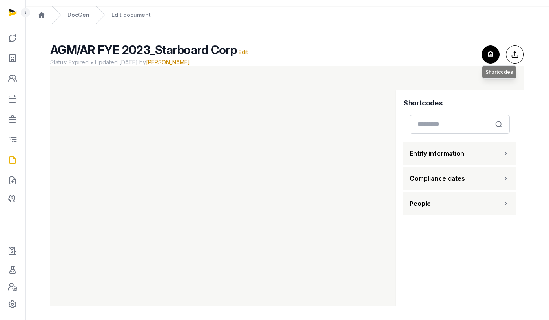
click at [490, 51] on icon "button" at bounding box center [490, 54] width 17 height 17
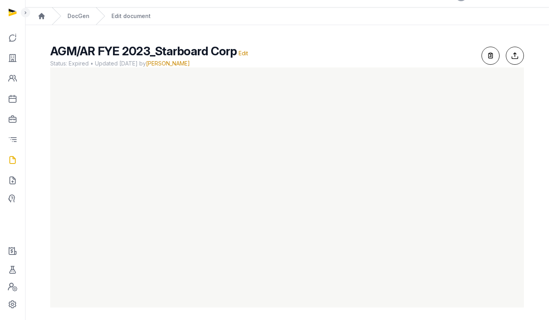
scroll to position [17, 0]
click at [17, 62] on icon at bounding box center [12, 58] width 9 height 13
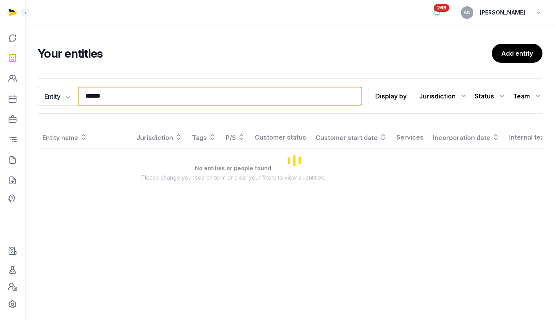
click at [146, 101] on input "******" at bounding box center [220, 96] width 284 height 19
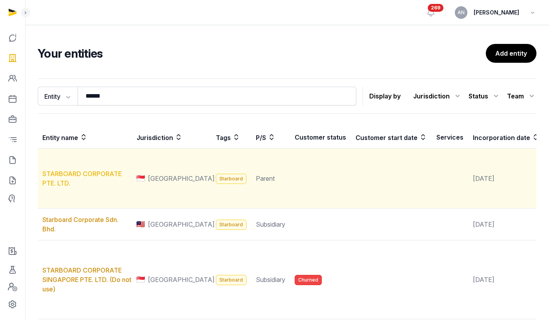
click at [77, 187] on link "STARBOARD CORPORATE PTE. LTD." at bounding box center [81, 178] width 79 height 17
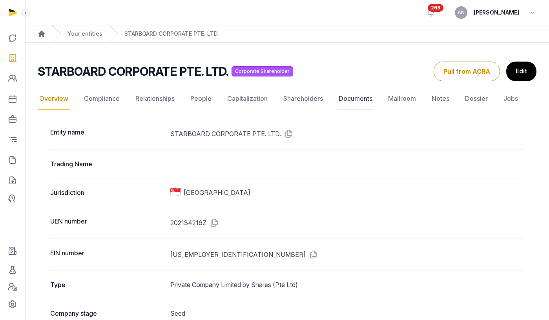
click at [358, 100] on link "Documents" at bounding box center [355, 98] width 37 height 23
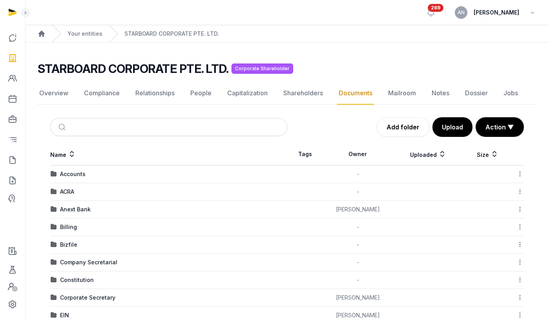
click at [214, 93] on nav "Overview Compliance Relationships People Capitalization Shareholders Documents …" at bounding box center [287, 93] width 499 height 23
click at [191, 90] on link "People" at bounding box center [201, 93] width 24 height 23
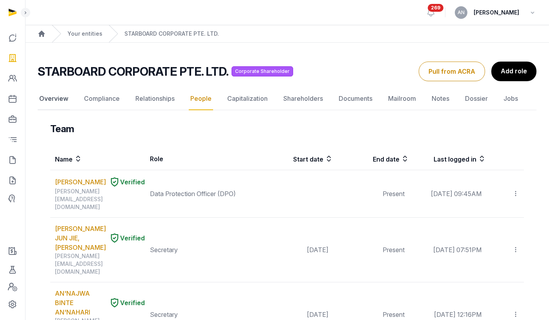
click at [47, 100] on link "Overview" at bounding box center [54, 98] width 32 height 23
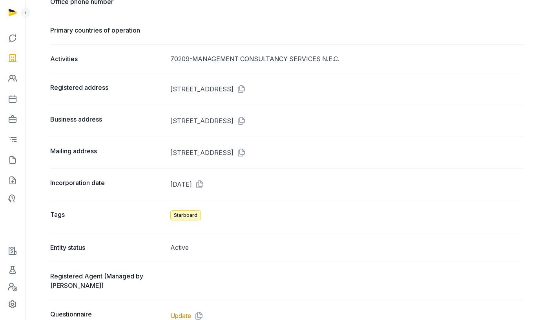
scroll to position [601, 0]
click at [190, 91] on dd "[STREET_ADDRESS]" at bounding box center [346, 88] width 353 height 13
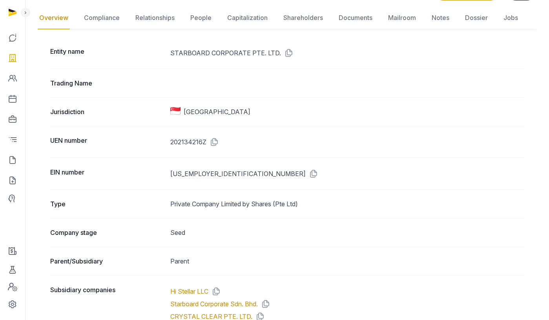
scroll to position [0, 0]
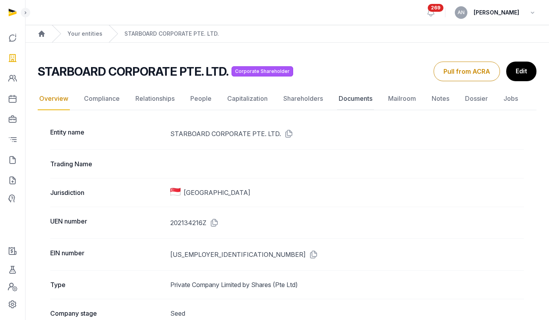
click at [369, 100] on link "Documents" at bounding box center [355, 98] width 37 height 23
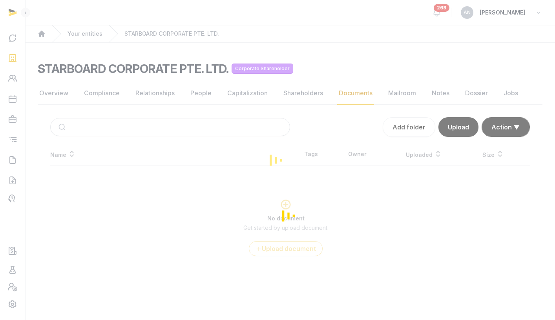
click at [113, 129] on div "Loading" at bounding box center [277, 160] width 555 height 320
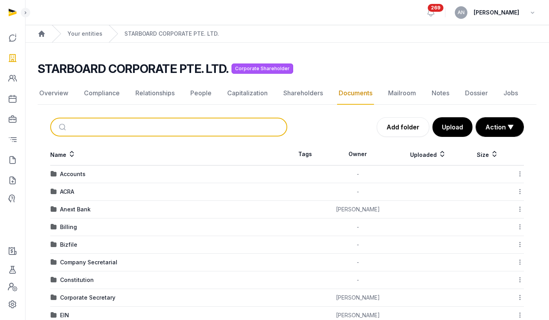
click at [129, 129] on input "search" at bounding box center [178, 126] width 211 height 17
type input "******"
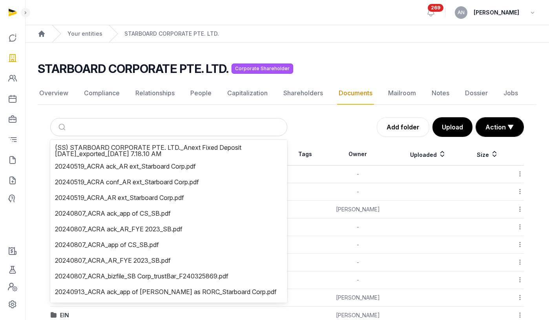
click at [313, 138] on div "Documents Add folder Upload Action ▼ Start select Move Delete Name Tags Owner U…" at bounding box center [287, 273] width 499 height 313
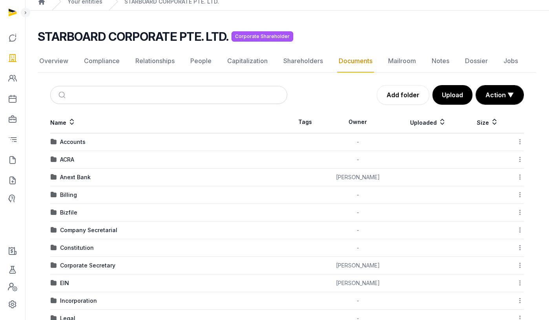
scroll to position [47, 0]
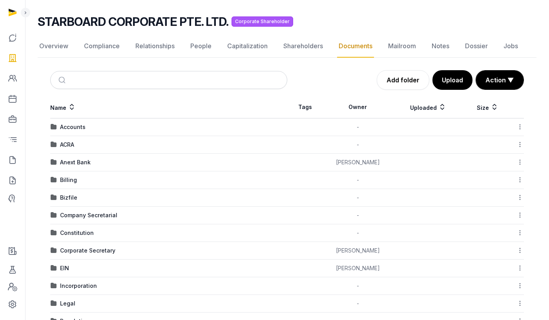
click at [78, 214] on div "Company Secretarial" at bounding box center [88, 215] width 57 height 8
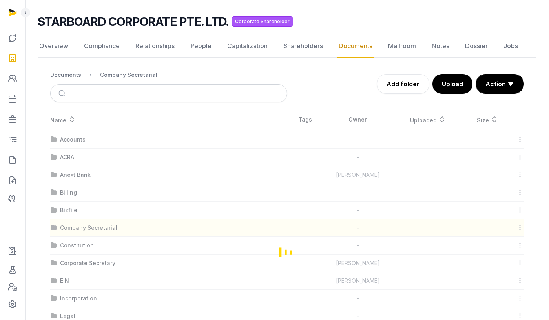
scroll to position [0, 0]
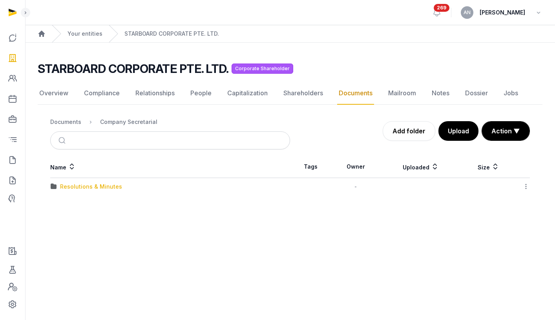
click at [70, 187] on div "Resolutions & Minutes" at bounding box center [91, 187] width 62 height 8
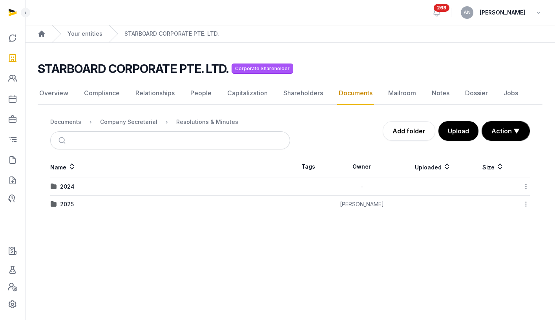
click at [64, 191] on td "2024" at bounding box center [170, 187] width 240 height 18
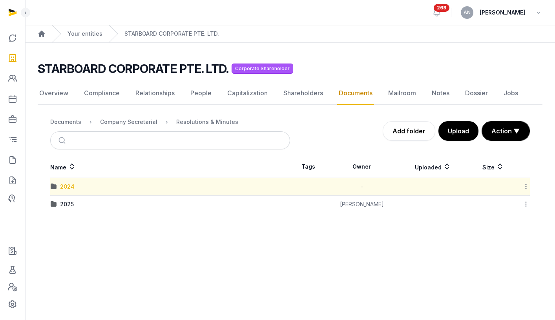
click at [66, 188] on div "2024" at bounding box center [67, 187] width 15 height 8
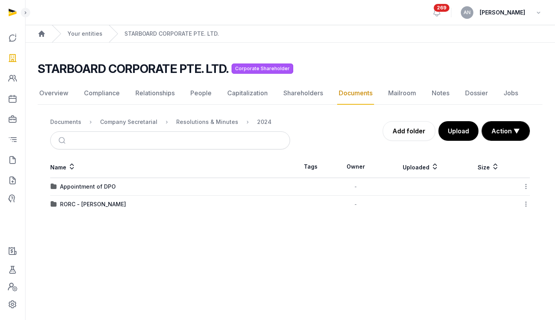
click at [89, 189] on div "Appointment of DPO" at bounding box center [88, 187] width 56 height 8
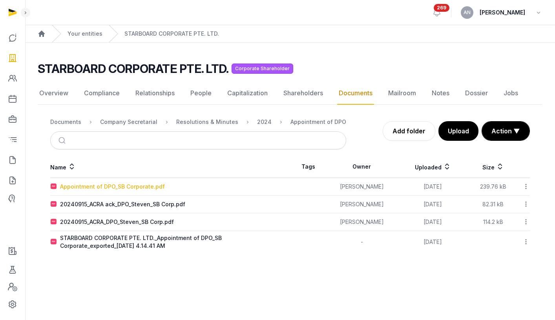
click at [110, 185] on div "Appointment of DPO_SB Corporate.pdf" at bounding box center [112, 187] width 105 height 8
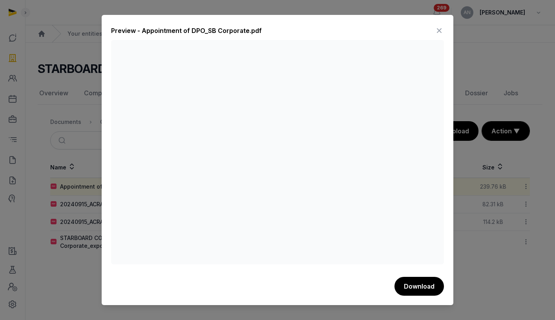
click at [437, 32] on icon at bounding box center [438, 30] width 9 height 13
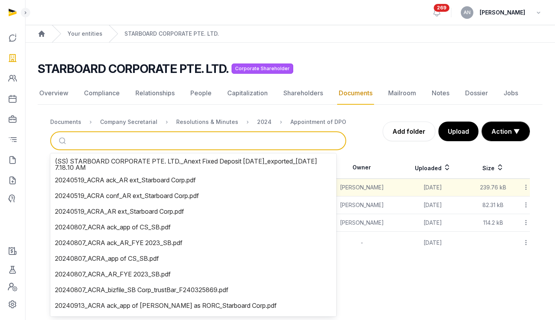
click at [193, 140] on input "search" at bounding box center [207, 140] width 269 height 17
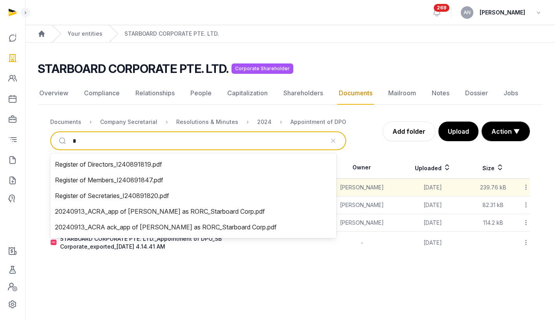
type input "**"
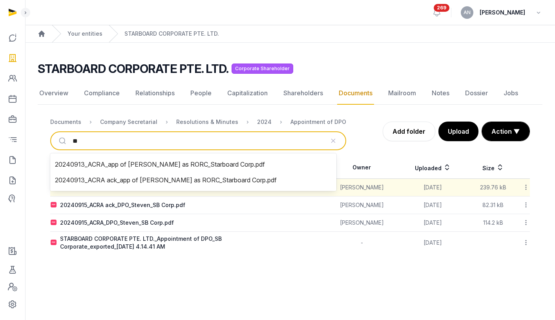
click at [159, 139] on input "**" at bounding box center [198, 140] width 251 height 17
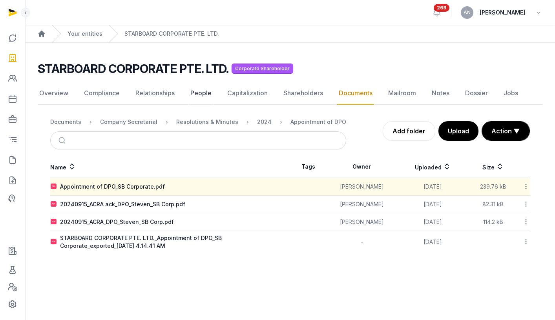
click at [195, 95] on link "People" at bounding box center [201, 93] width 24 height 23
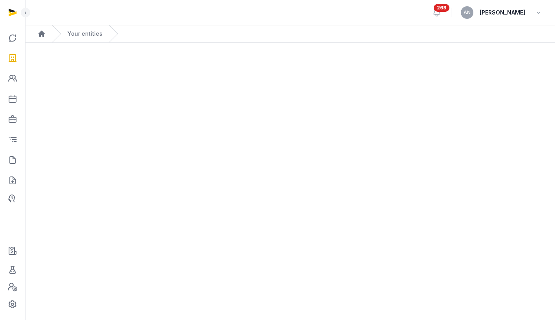
click at [72, 95] on main "Open sidebar 269 AN Anna Nari Home Your entities" at bounding box center [277, 160] width 555 height 320
click at [108, 93] on main "Open sidebar 269 AN Anna Nari Home Your entities" at bounding box center [277, 160] width 555 height 320
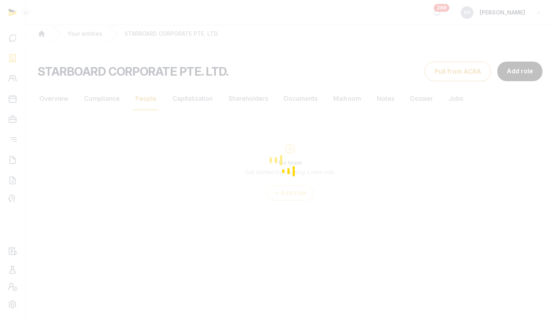
click at [108, 94] on div "Loading" at bounding box center [277, 160] width 555 height 320
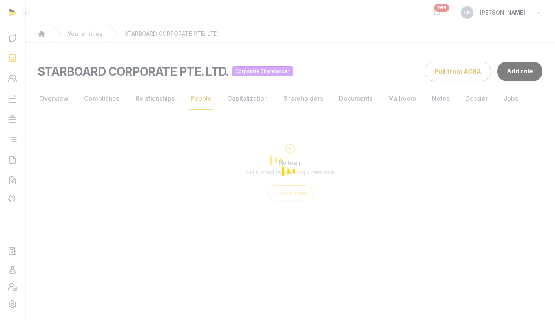
click at [106, 104] on div "Overview Compliance Relationships People Capitalization Shareholders Documents …" at bounding box center [290, 143] width 504 height 113
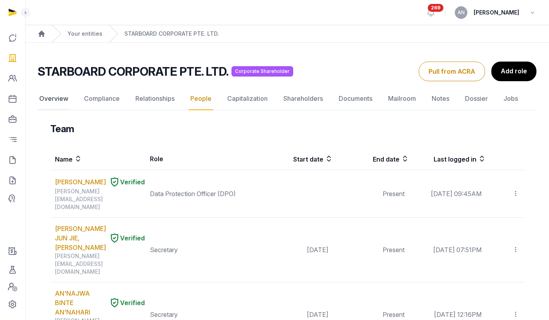
click at [62, 102] on link "Overview" at bounding box center [54, 98] width 32 height 23
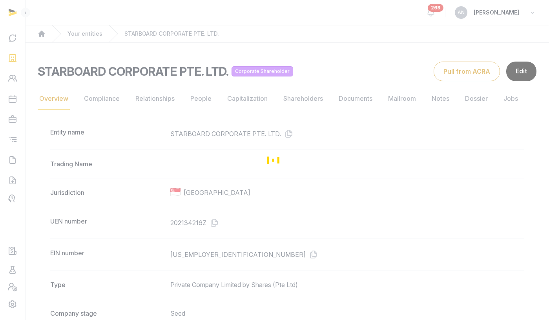
click at [457, 75] on div "Loading" at bounding box center [274, 160] width 549 height 320
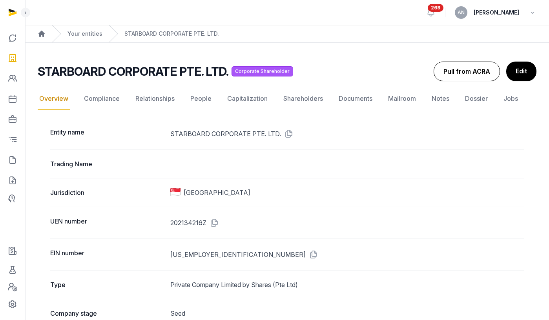
click at [457, 75] on button "Pull from ACRA" at bounding box center [466, 72] width 66 height 20
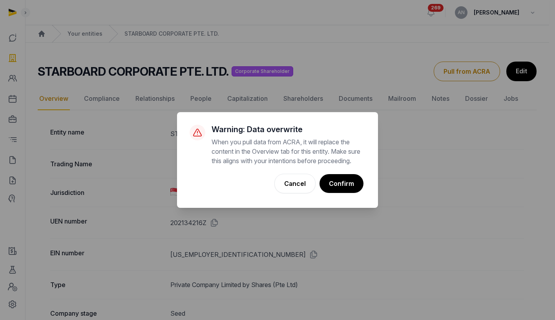
click at [350, 184] on button "Confirm" at bounding box center [341, 183] width 44 height 19
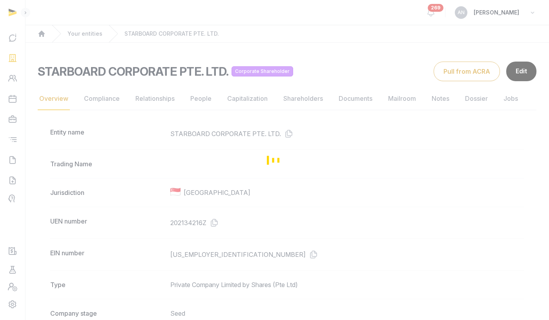
click at [364, 99] on div "Loading" at bounding box center [274, 160] width 549 height 320
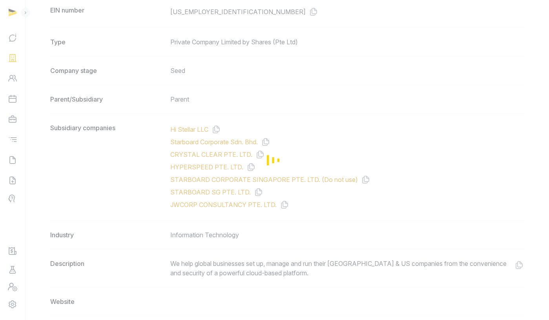
scroll to position [248, 0]
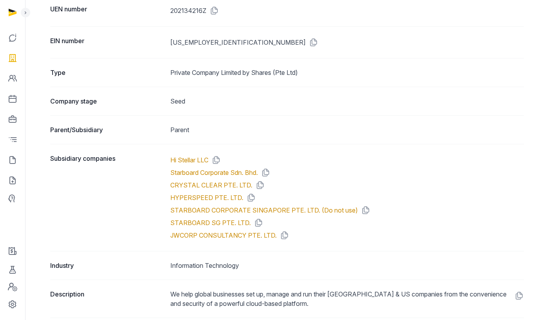
scroll to position [12, 0]
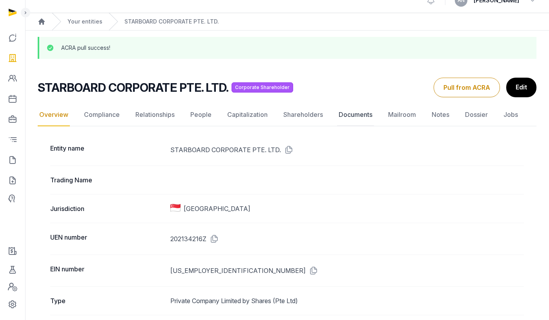
click at [352, 116] on link "Documents" at bounding box center [355, 115] width 37 height 23
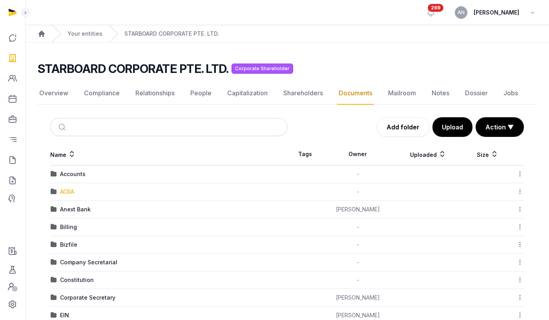
click at [66, 194] on div "ACRA" at bounding box center [67, 192] width 14 height 8
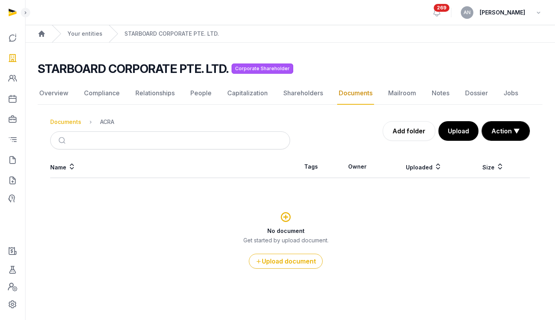
click at [70, 122] on div "Documents" at bounding box center [65, 122] width 31 height 8
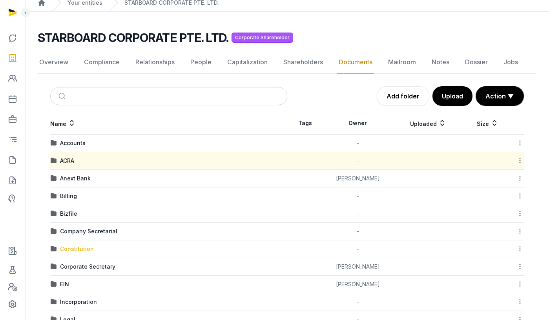
scroll to position [53, 0]
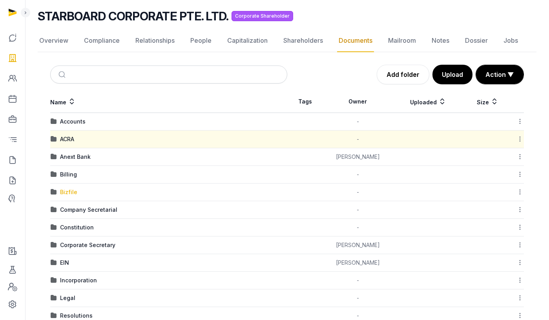
click at [64, 190] on div "Bizfile" at bounding box center [68, 192] width 17 height 8
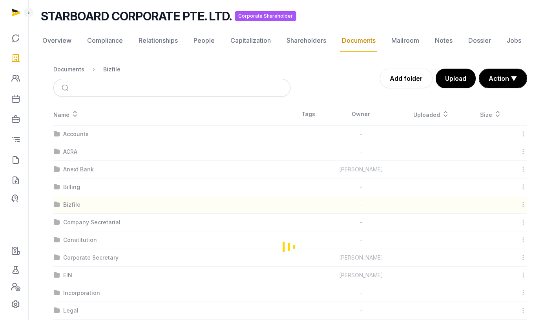
scroll to position [0, 0]
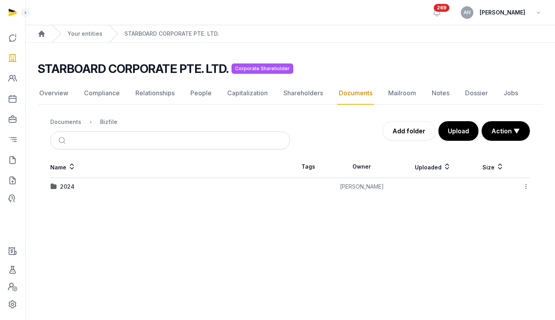
click at [63, 191] on td "2024" at bounding box center [170, 187] width 240 height 18
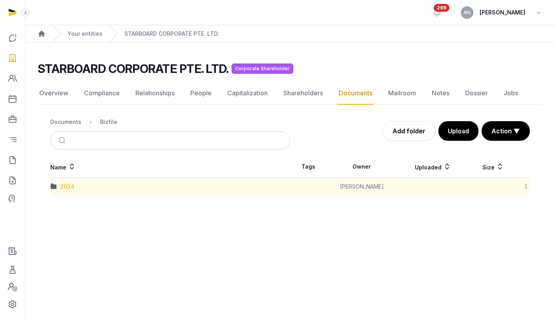
click at [65, 188] on div "2024" at bounding box center [67, 187] width 15 height 8
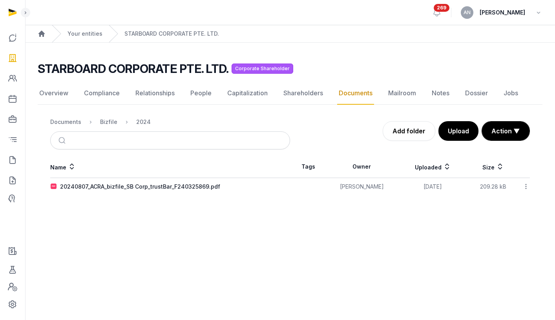
click at [67, 189] on div "20240807_ACRA_bizfile_SB Corp_trustBar_F240325869.pdf" at bounding box center [140, 187] width 160 height 8
